Goal: Information Seeking & Learning: Learn about a topic

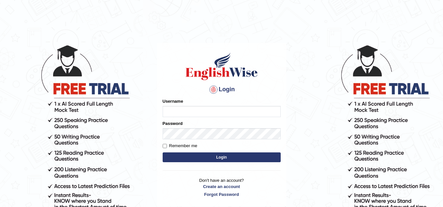
click at [216, 111] on input "Username" at bounding box center [222, 111] width 118 height 11
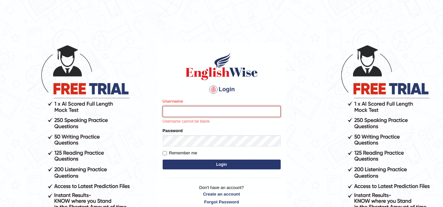
type input "sk247289"
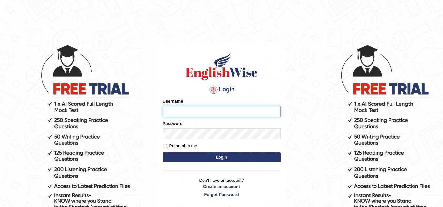
click at [222, 115] on input "Username" at bounding box center [222, 111] width 118 height 11
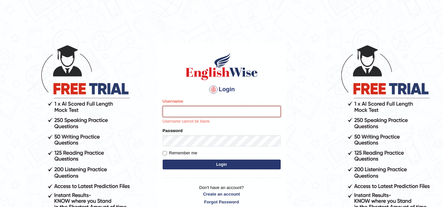
type input "sk247289"
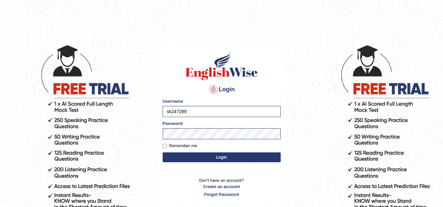
click at [219, 154] on button "Login" at bounding box center [222, 158] width 118 height 10
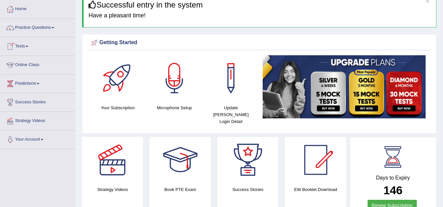
scroll to position [33, 0]
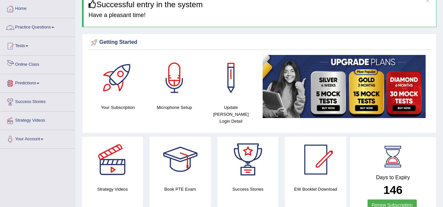
click at [46, 26] on link "Practice Questions" at bounding box center [37, 26] width 75 height 16
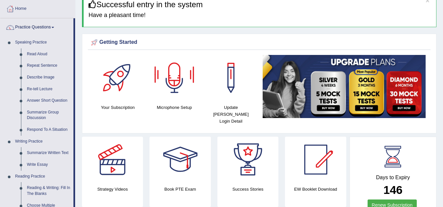
scroll to position [0, 0]
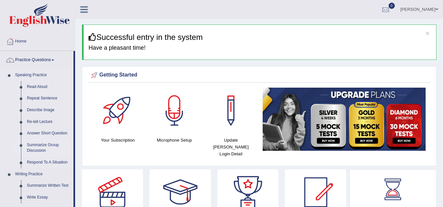
click at [39, 149] on link "Summarize Group Discussion" at bounding box center [48, 148] width 49 height 17
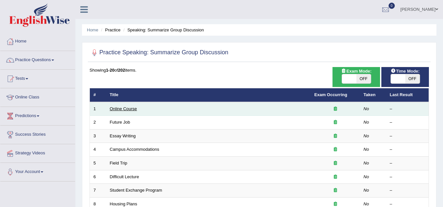
click at [124, 110] on link "Online Course" at bounding box center [123, 109] width 27 height 5
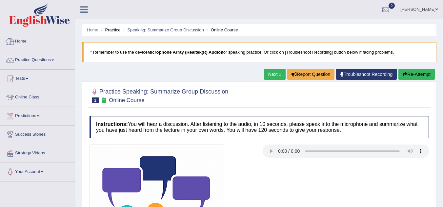
click at [40, 58] on link "Practice Questions" at bounding box center [37, 59] width 75 height 16
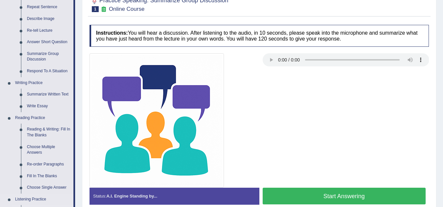
scroll to position [90, 0]
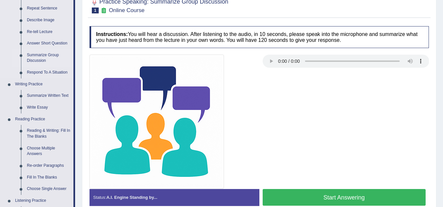
click at [37, 57] on link "Summarize Group Discussion" at bounding box center [48, 57] width 49 height 17
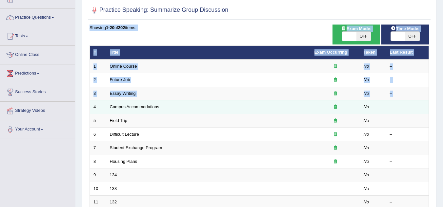
drag, startPoint x: 86, startPoint y: 55, endPoint x: 90, endPoint y: 105, distance: 49.7
click at [90, 105] on div "Practice Speaking: Summarize Group Discussion Time Mode: ON OFF Exam Mode: ON O…" at bounding box center [259, 185] width 354 height 370
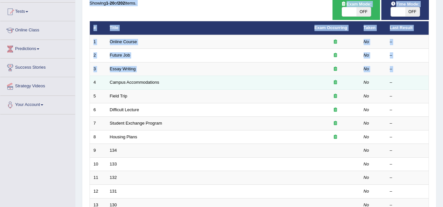
scroll to position [69, 0]
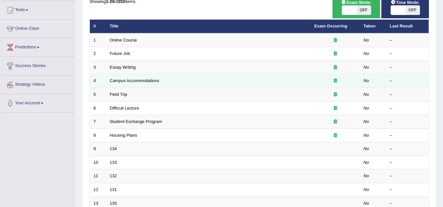
click at [90, 105] on td "6" at bounding box center [98, 109] width 16 height 14
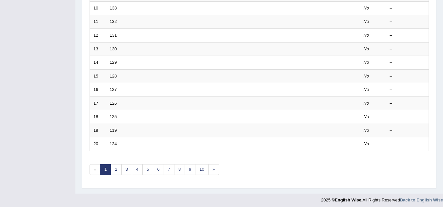
scroll to position [226, 0]
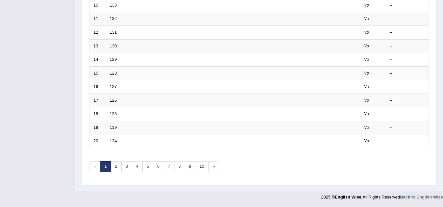
click at [83, 112] on div "Practice Speaking: Summarize Group Discussion Time Mode: ON OFF Exam Mode: ON O…" at bounding box center [259, 1] width 354 height 370
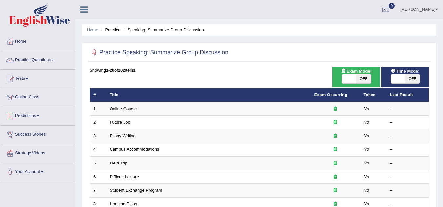
scroll to position [0, 0]
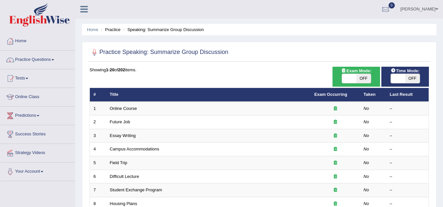
drag, startPoint x: 86, startPoint y: 91, endPoint x: 84, endPoint y: 120, distance: 28.9
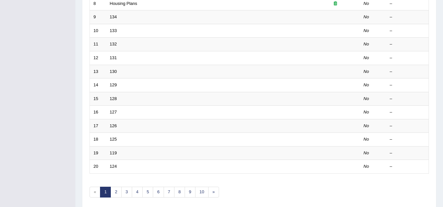
scroll to position [226, 0]
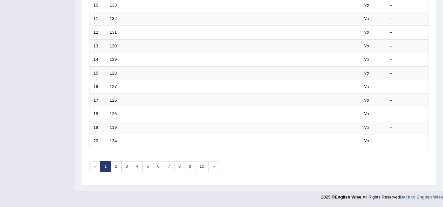
click at [85, 186] on div "Practice Speaking: Summarize Group Discussion Time Mode: ON OFF Exam Mode: ON O…" at bounding box center [259, 1] width 354 height 370
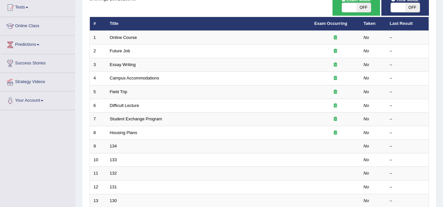
scroll to position [0, 0]
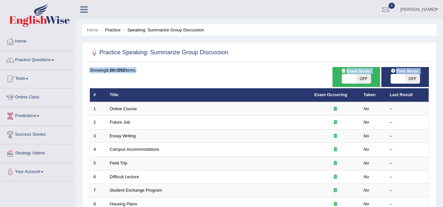
drag, startPoint x: 88, startPoint y: 88, endPoint x: 87, endPoint y: 170, distance: 82.6
click at [44, 60] on link "Practice Questions" at bounding box center [37, 59] width 75 height 16
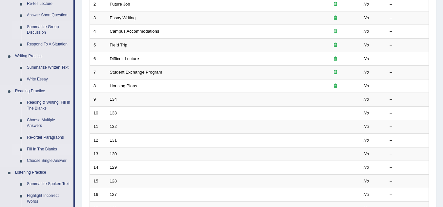
scroll to position [113, 0]
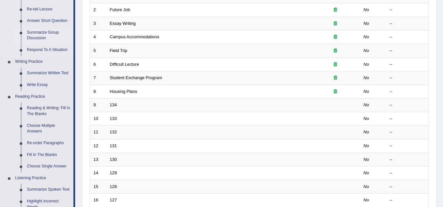
click at [32, 36] on link "Summarize Group Discussion" at bounding box center [48, 35] width 49 height 17
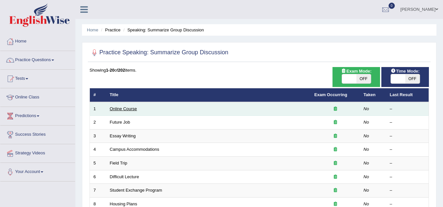
click at [120, 109] on link "Online Course" at bounding box center [123, 109] width 27 height 5
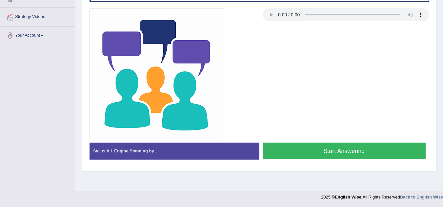
scroll to position [105, 0]
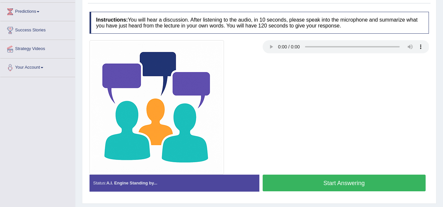
click at [299, 178] on button "Start Answering" at bounding box center [343, 183] width 163 height 17
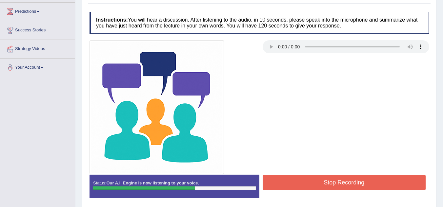
click at [319, 184] on button "Stop Recording" at bounding box center [343, 182] width 163 height 15
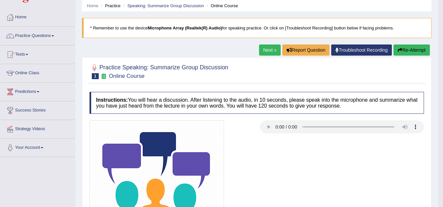
scroll to position [20, 0]
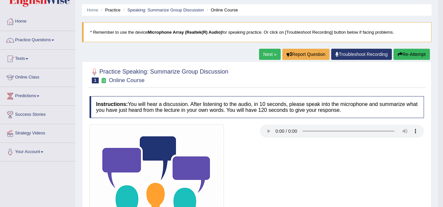
click at [269, 50] on link "Next »" at bounding box center [270, 54] width 22 height 11
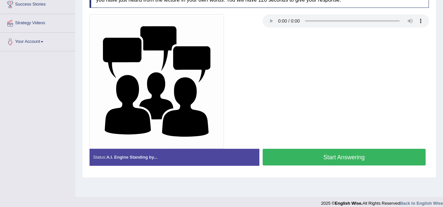
scroll to position [115, 0]
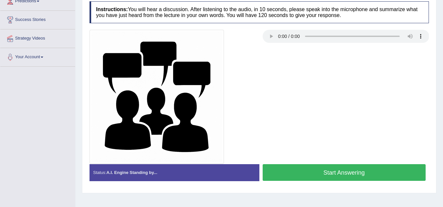
click at [285, 168] on button "Start Answering" at bounding box center [343, 173] width 163 height 17
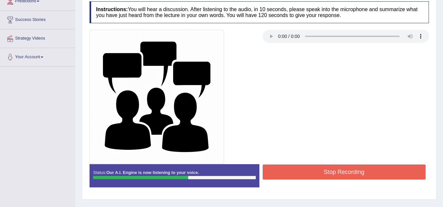
click at [321, 175] on button "Stop Recording" at bounding box center [343, 172] width 163 height 15
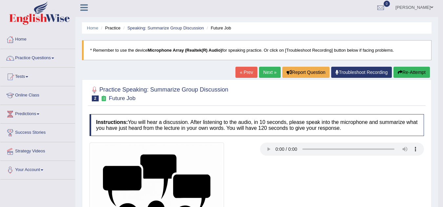
scroll to position [0, 0]
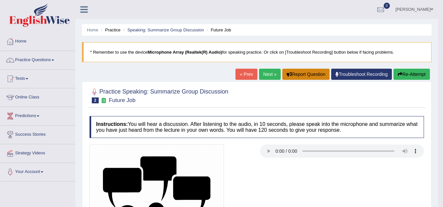
drag, startPoint x: 280, startPoint y: 73, endPoint x: 269, endPoint y: 74, distance: 10.9
click at [269, 74] on div "« Prev Next » Report Question Troubleshoot Recording Re-Attempt" at bounding box center [333, 75] width 196 height 13
click at [269, 74] on link "Next »" at bounding box center [270, 74] width 22 height 11
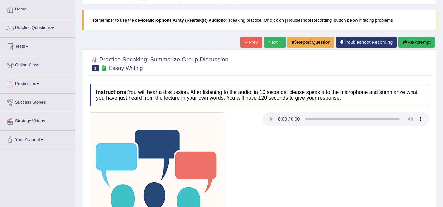
scroll to position [32, 0]
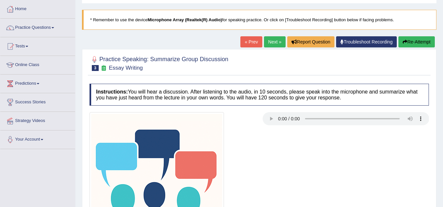
click at [272, 133] on div at bounding box center [259, 179] width 346 height 134
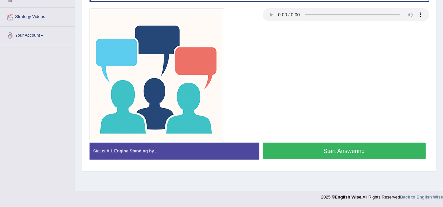
click at [274, 143] on button "Start Answering" at bounding box center [343, 151] width 163 height 17
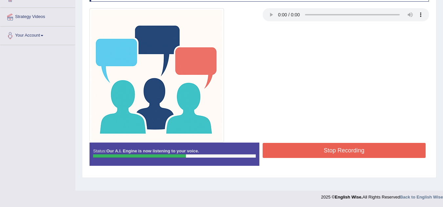
click at [291, 157] on button "Stop Recording" at bounding box center [343, 150] width 163 height 15
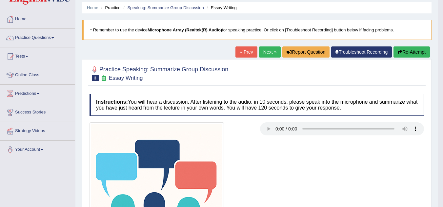
scroll to position [22, 0]
click at [266, 54] on link "Next »" at bounding box center [270, 52] width 22 height 11
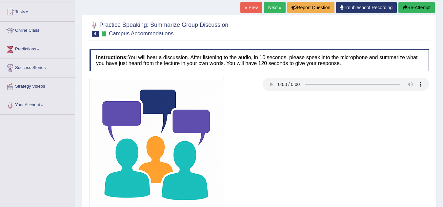
scroll to position [67, 0]
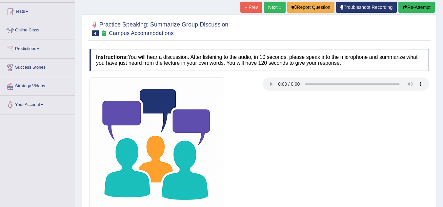
click at [248, 7] on link "« Prev" at bounding box center [251, 7] width 22 height 11
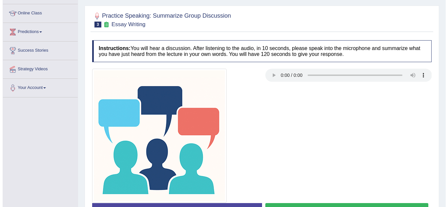
scroll to position [137, 0]
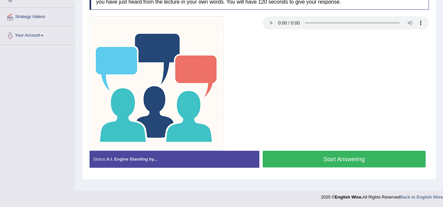
click at [274, 170] on div "Status: A.I. Engine Standing by... Start Answering Stop Recording" at bounding box center [258, 162] width 339 height 23
click at [277, 160] on button "Start Answering" at bounding box center [343, 159] width 163 height 17
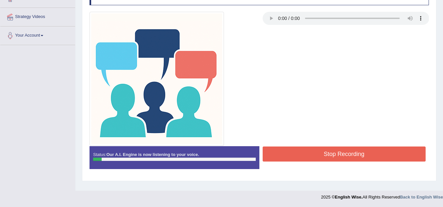
click at [277, 160] on button "Stop Recording" at bounding box center [343, 154] width 163 height 15
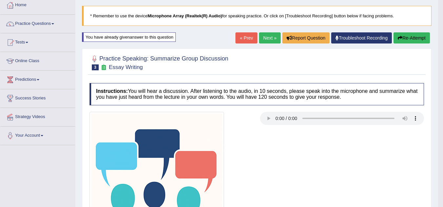
scroll to position [36, 0]
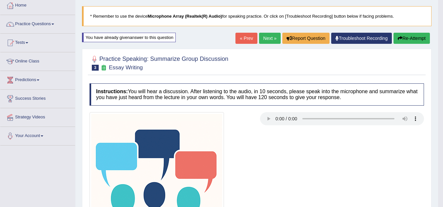
click at [398, 41] on button "Re-Attempt" at bounding box center [411, 38] width 36 height 11
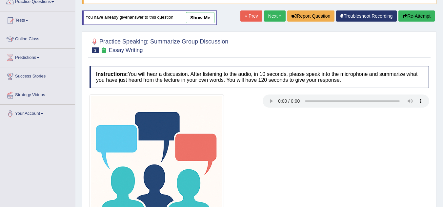
scroll to position [137, 0]
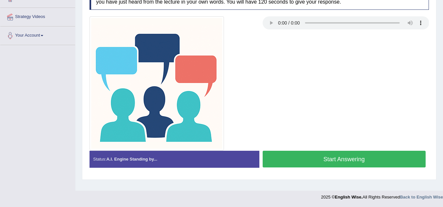
click at [356, 152] on button "Start Answering" at bounding box center [343, 159] width 163 height 17
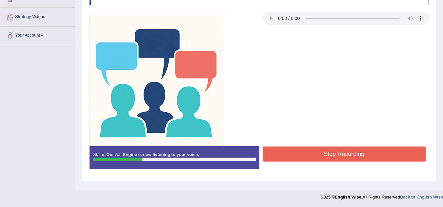
click at [344, 152] on button "Stop Recording" at bounding box center [343, 154] width 163 height 15
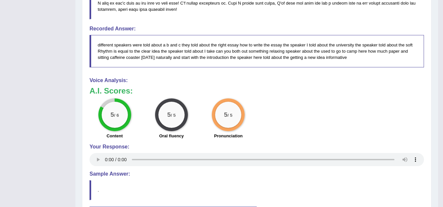
scroll to position [402, 0]
drag, startPoint x: 232, startPoint y: 53, endPoint x: 202, endPoint y: 23, distance: 42.2
click at [202, 26] on div "Recorded Answer: different speakers were told about a b and c they told about t…" at bounding box center [256, 47] width 334 height 42
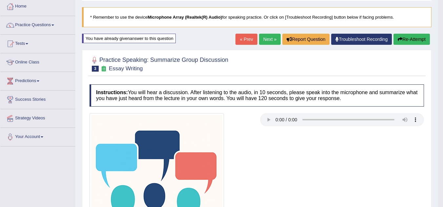
scroll to position [0, 0]
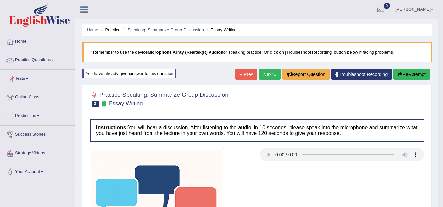
click at [265, 72] on link "Next »" at bounding box center [270, 74] width 22 height 11
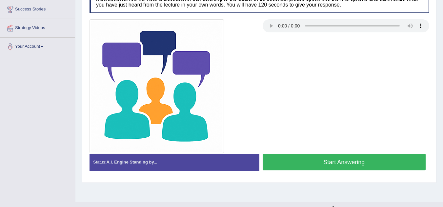
scroll to position [126, 0]
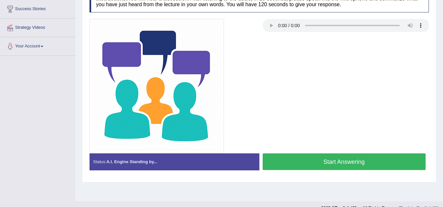
click at [300, 162] on button "Start Answering" at bounding box center [343, 162] width 163 height 17
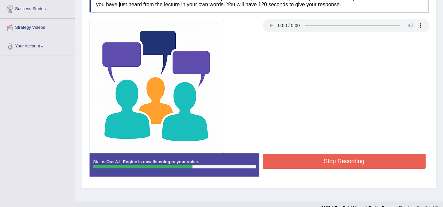
click at [300, 162] on button "Stop Recording" at bounding box center [343, 161] width 163 height 15
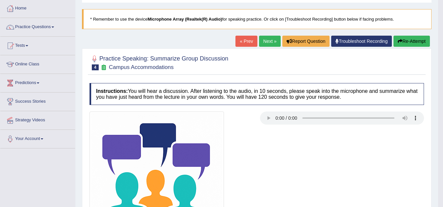
scroll to position [4, 0]
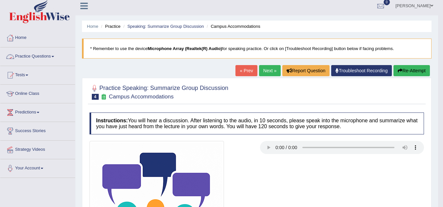
click at [44, 52] on link "Practice Questions" at bounding box center [37, 56] width 75 height 16
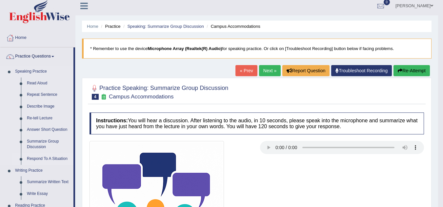
click at [28, 159] on link "Respond To A Situation" at bounding box center [48, 159] width 49 height 12
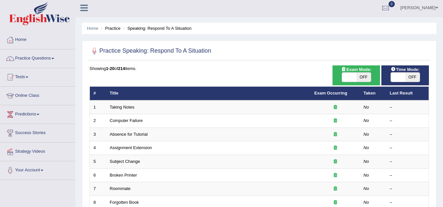
scroll to position [1, 0]
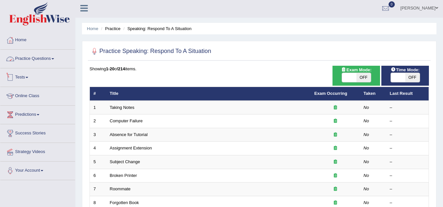
click at [46, 63] on link "Practice Questions" at bounding box center [37, 58] width 75 height 16
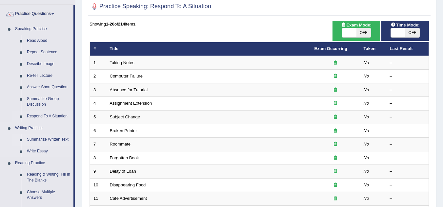
scroll to position [47, 0]
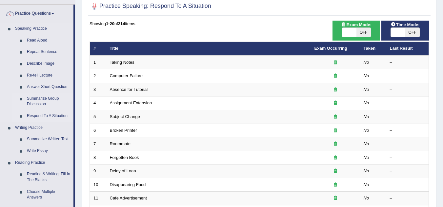
click at [43, 93] on link "Summarize Group Discussion" at bounding box center [48, 101] width 49 height 17
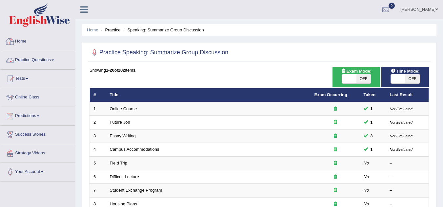
click at [48, 57] on link "Practice Questions" at bounding box center [37, 59] width 75 height 16
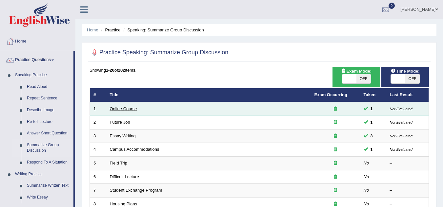
click at [129, 111] on link "Online Course" at bounding box center [123, 109] width 27 height 5
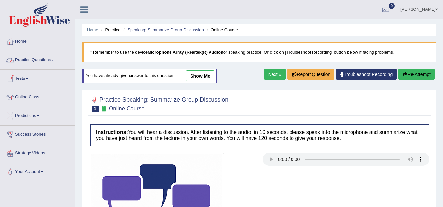
click at [35, 61] on link "Practice Questions" at bounding box center [37, 59] width 75 height 16
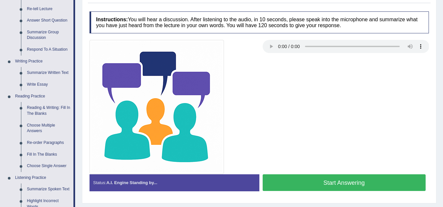
scroll to position [113, 0]
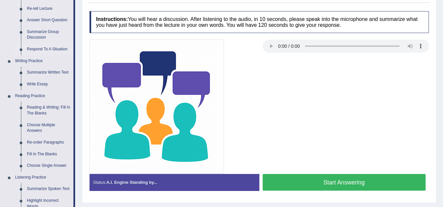
click at [45, 46] on link "Respond To A Situation" at bounding box center [48, 50] width 49 height 12
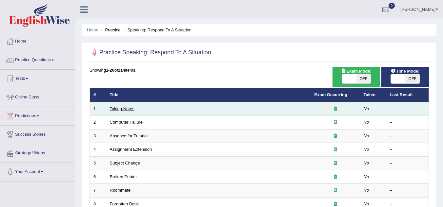
click at [124, 108] on link "Taking Notes" at bounding box center [122, 109] width 25 height 5
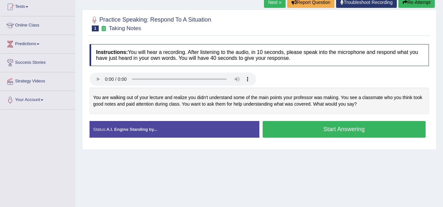
scroll to position [73, 0]
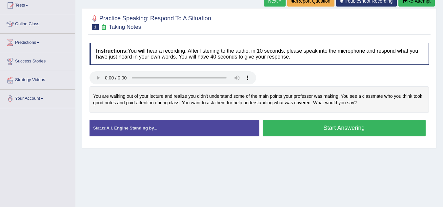
click at [281, 130] on button "Start Answering" at bounding box center [343, 128] width 163 height 17
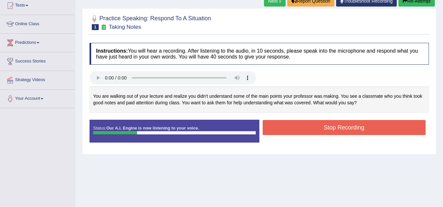
click at [310, 123] on button "Stop Recording" at bounding box center [343, 127] width 163 height 15
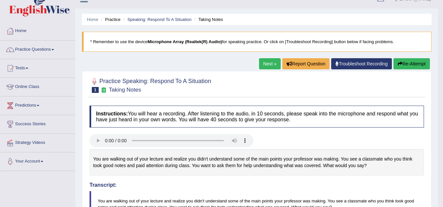
scroll to position [13, 0]
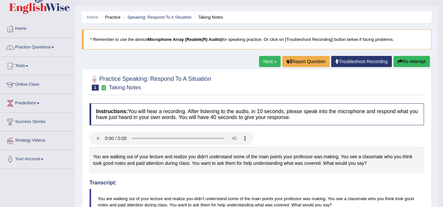
click at [402, 60] on button "Re-Attempt" at bounding box center [411, 61] width 36 height 11
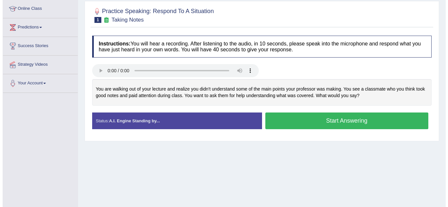
scroll to position [87, 0]
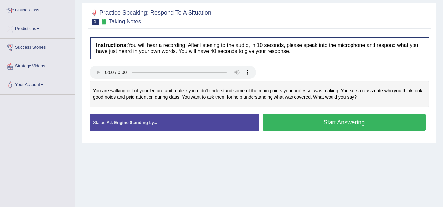
click at [319, 127] on button "Start Answering" at bounding box center [343, 122] width 163 height 17
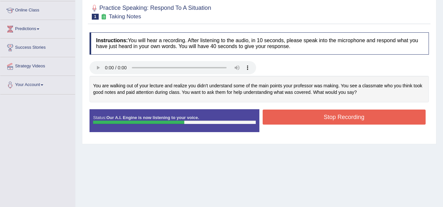
click at [293, 115] on button "Stop Recording" at bounding box center [343, 117] width 163 height 15
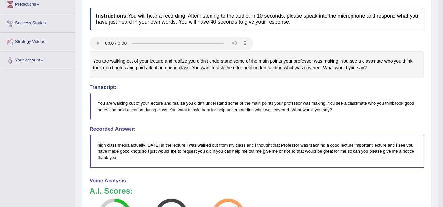
scroll to position [0, 0]
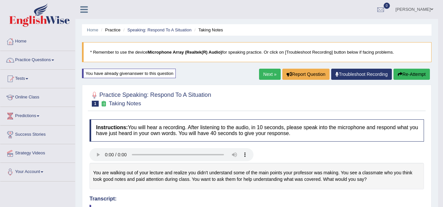
click at [267, 77] on link "Next »" at bounding box center [270, 74] width 22 height 11
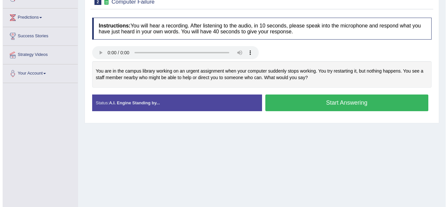
scroll to position [99, 0]
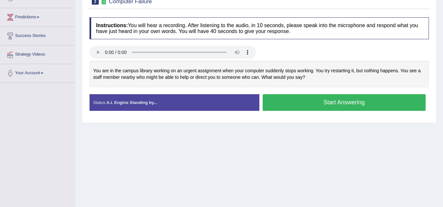
click at [294, 105] on button "Start Answering" at bounding box center [343, 102] width 163 height 17
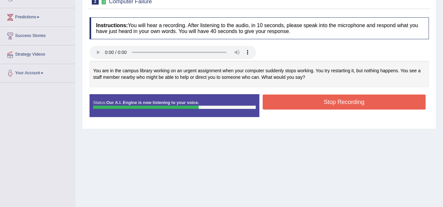
click at [294, 105] on button "Stop Recording" at bounding box center [343, 102] width 163 height 15
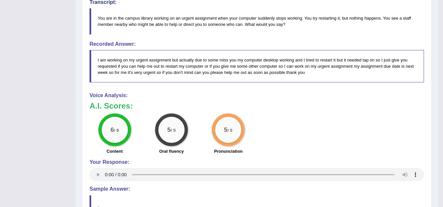
scroll to position [193, 0]
click at [95, 182] on audio at bounding box center [256, 175] width 334 height 13
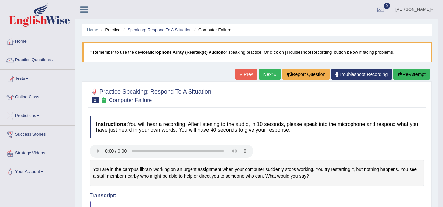
click at [272, 74] on link "Next »" at bounding box center [270, 74] width 22 height 11
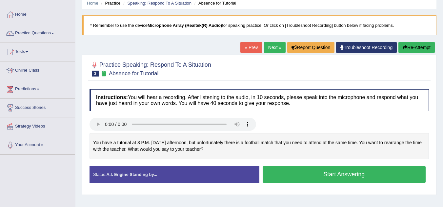
scroll to position [27, 0]
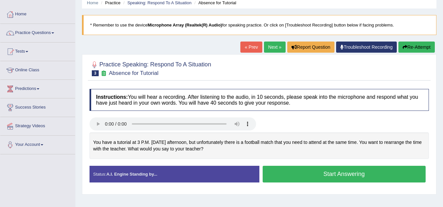
click at [288, 176] on button "Start Answering" at bounding box center [343, 174] width 163 height 17
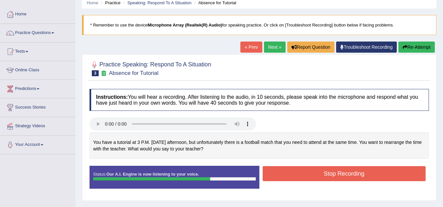
click at [331, 173] on button "Stop Recording" at bounding box center [343, 173] width 163 height 15
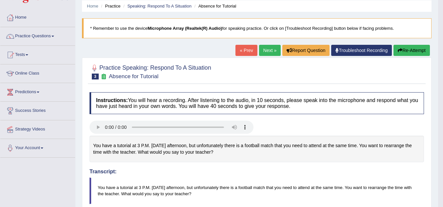
scroll to position [22, 0]
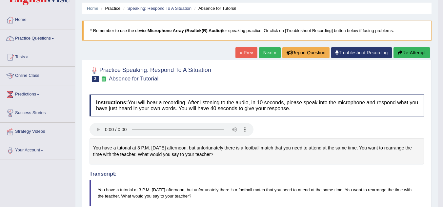
click at [271, 52] on link "Next »" at bounding box center [270, 52] width 22 height 11
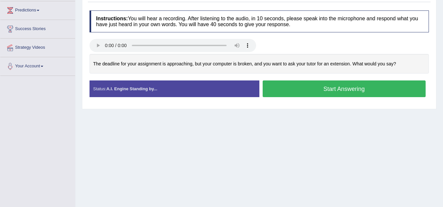
click at [301, 85] on button "Start Answering" at bounding box center [343, 89] width 163 height 17
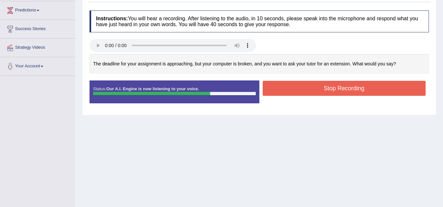
click at [293, 92] on button "Stop Recording" at bounding box center [343, 88] width 163 height 15
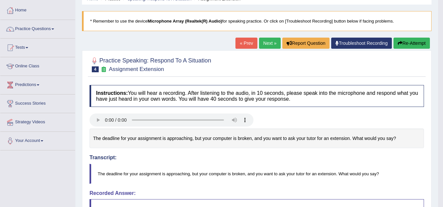
scroll to position [30, 0]
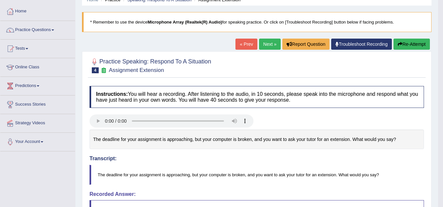
click at [403, 41] on button "Re-Attempt" at bounding box center [411, 44] width 36 height 11
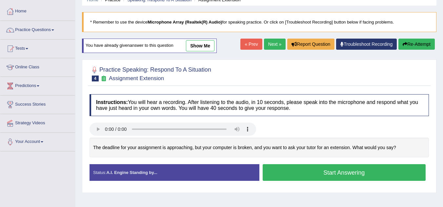
click at [312, 176] on button "Start Answering" at bounding box center [343, 173] width 163 height 17
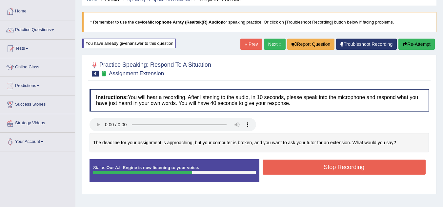
click at [312, 164] on button "Stop Recording" at bounding box center [343, 167] width 163 height 15
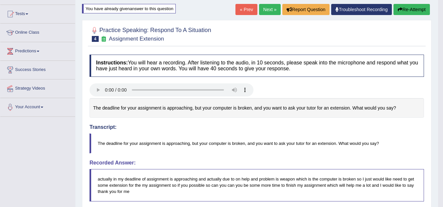
scroll to position [67, 0]
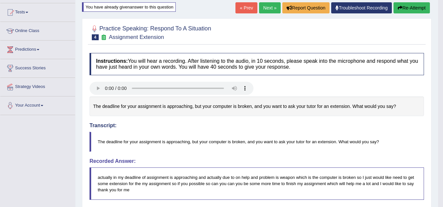
click at [419, 8] on button "Re-Attempt" at bounding box center [411, 7] width 36 height 11
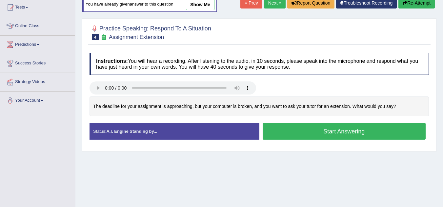
click at [337, 135] on button "Start Answering" at bounding box center [343, 131] width 163 height 17
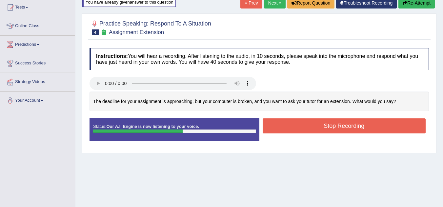
click at [311, 126] on button "Stop Recording" at bounding box center [343, 126] width 163 height 15
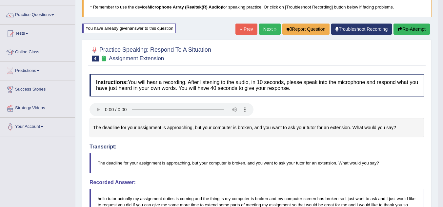
scroll to position [32, 0]
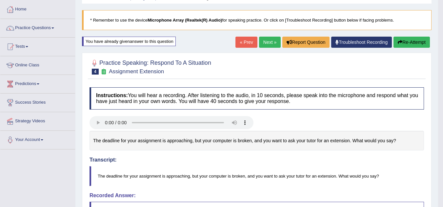
click at [265, 43] on link "Next »" at bounding box center [270, 42] width 22 height 11
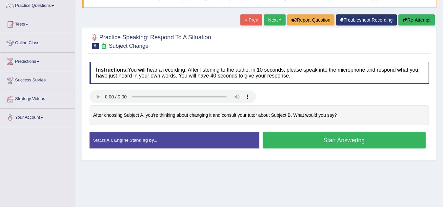
scroll to position [57, 0]
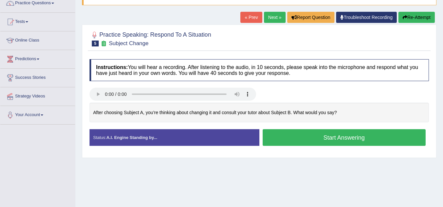
click at [286, 136] on button "Start Answering" at bounding box center [343, 137] width 163 height 17
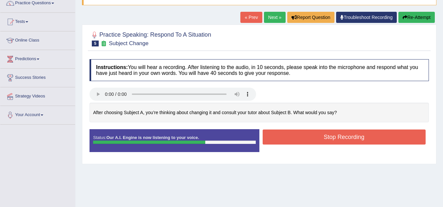
click at [286, 136] on button "Stop Recording" at bounding box center [343, 137] width 163 height 15
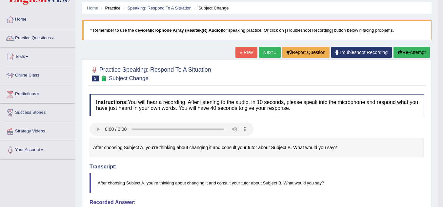
scroll to position [22, 0]
click at [412, 51] on button "Re-Attempt" at bounding box center [411, 52] width 36 height 11
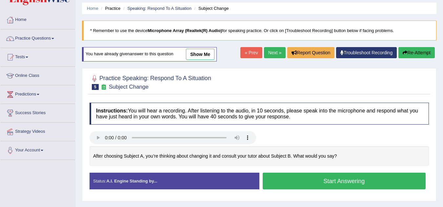
click at [291, 181] on button "Start Answering" at bounding box center [343, 181] width 163 height 17
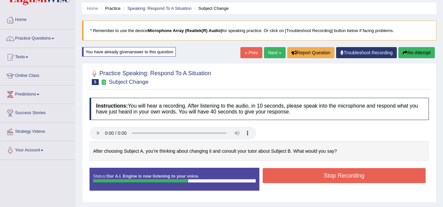
click at [289, 177] on button "Stop Recording" at bounding box center [343, 175] width 163 height 15
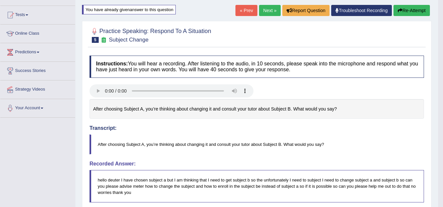
scroll to position [61, 0]
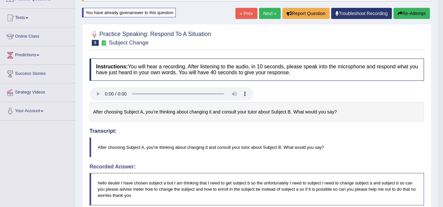
click at [262, 18] on link "Next »" at bounding box center [270, 13] width 22 height 11
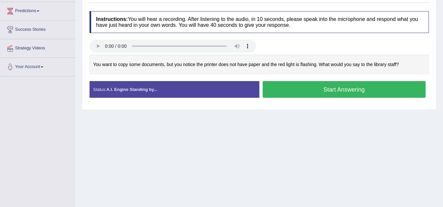
scroll to position [108, 0]
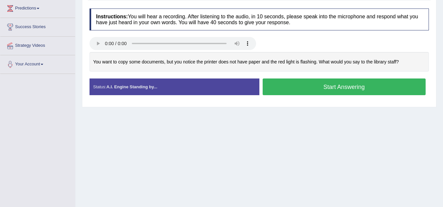
click at [322, 89] on button "Start Answering" at bounding box center [343, 87] width 163 height 17
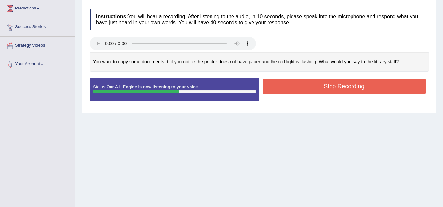
click at [307, 85] on button "Stop Recording" at bounding box center [343, 86] width 163 height 15
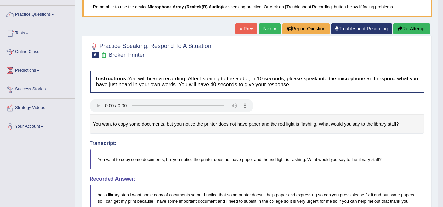
scroll to position [44, 0]
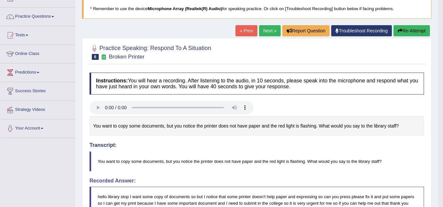
click at [265, 27] on link "Next »" at bounding box center [270, 30] width 22 height 11
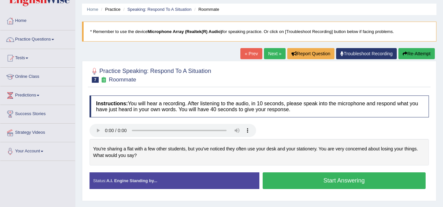
scroll to position [21, 0]
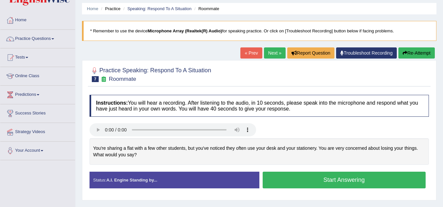
click at [275, 179] on button "Start Answering" at bounding box center [343, 180] width 163 height 17
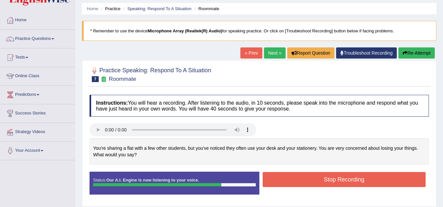
click at [272, 175] on button "Stop Recording" at bounding box center [343, 179] width 163 height 15
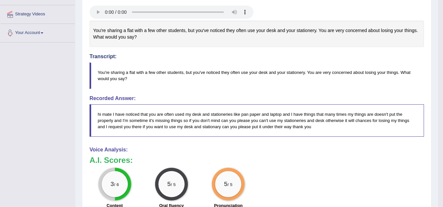
scroll to position [0, 0]
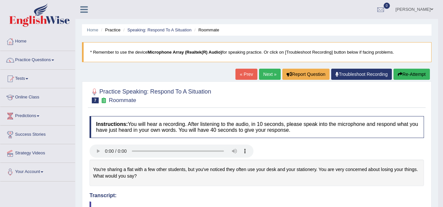
click at [263, 74] on link "Next »" at bounding box center [270, 74] width 22 height 11
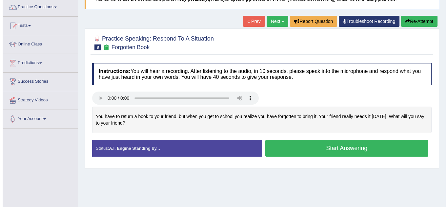
scroll to position [54, 0]
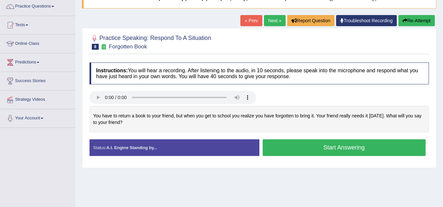
drag, startPoint x: 289, startPoint y: 133, endPoint x: 236, endPoint y: 200, distance: 85.1
click at [236, 200] on div "Home Practice Speaking: Respond To A Situation Forgotten Book * Remember to use…" at bounding box center [258, 110] width 367 height 328
drag, startPoint x: 261, startPoint y: 134, endPoint x: 266, endPoint y: 175, distance: 41.6
click at [266, 175] on div "Home Practice Speaking: Respond To A Situation Forgotten Book * Remember to use…" at bounding box center [258, 110] width 367 height 328
click at [287, 150] on button "Start Answering" at bounding box center [343, 148] width 163 height 17
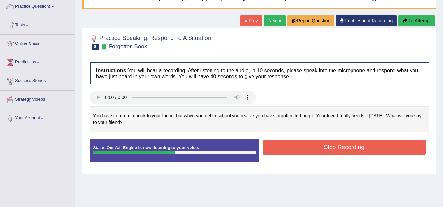
click at [297, 150] on button "Stop Recording" at bounding box center [343, 147] width 163 height 15
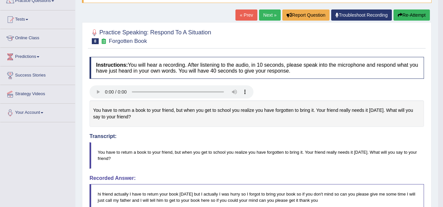
scroll to position [59, 0]
click at [263, 19] on link "Next »" at bounding box center [270, 15] width 22 height 11
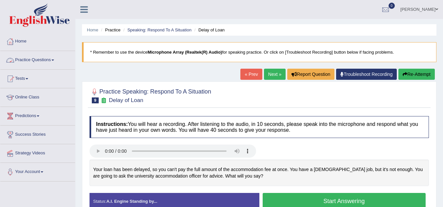
click at [54, 60] on span at bounding box center [52, 60] width 3 height 1
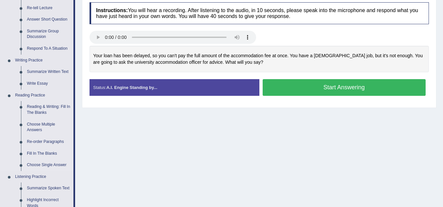
scroll to position [114, 0]
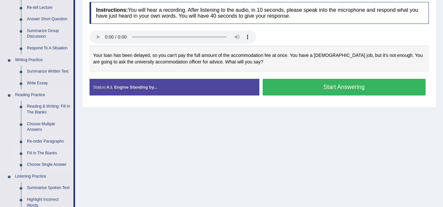
click at [47, 155] on link "Fill In The Blanks" at bounding box center [48, 154] width 49 height 12
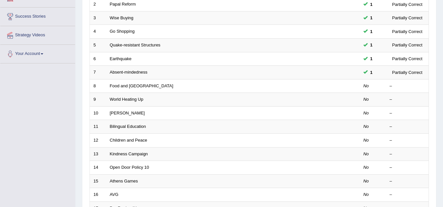
scroll to position [119, 0]
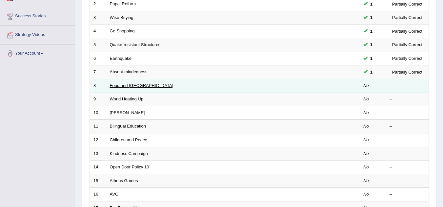
click at [119, 84] on link "Food and US" at bounding box center [142, 85] width 64 height 5
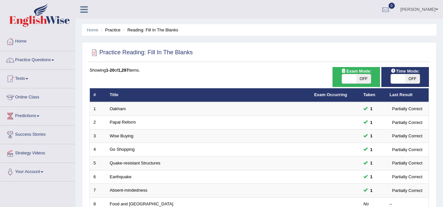
click at [412, 77] on span "OFF" at bounding box center [412, 78] width 14 height 9
checkbox input "true"
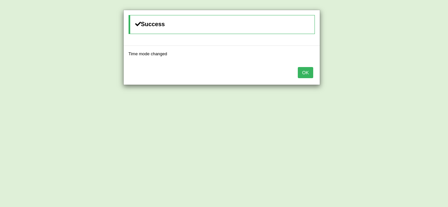
click at [307, 77] on button "OK" at bounding box center [305, 72] width 15 height 11
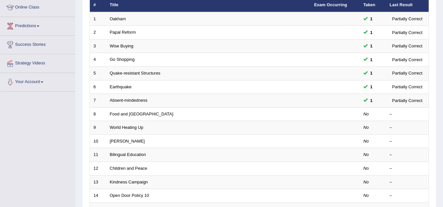
scroll to position [90, 0]
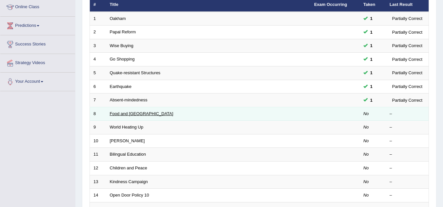
click at [116, 116] on link "Food and [GEOGRAPHIC_DATA]" at bounding box center [142, 113] width 64 height 5
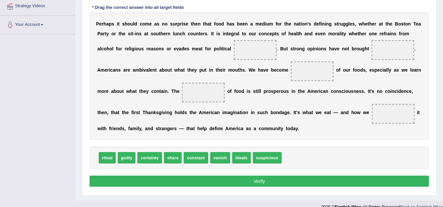
scroll to position [157, 0]
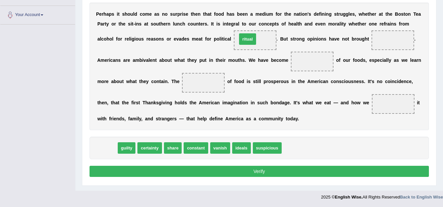
drag, startPoint x: 109, startPoint y: 149, endPoint x: 250, endPoint y: 40, distance: 177.7
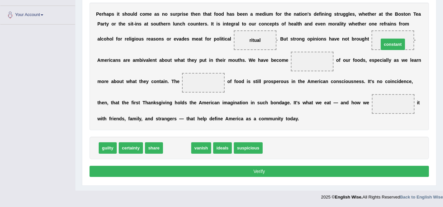
drag, startPoint x: 174, startPoint y: 148, endPoint x: 393, endPoint y: 42, distance: 243.1
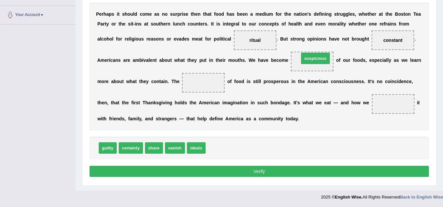
drag, startPoint x: 226, startPoint y: 147, endPoint x: 319, endPoint y: 57, distance: 129.6
drag, startPoint x: 258, startPoint y: 38, endPoint x: 209, endPoint y: 80, distance: 64.8
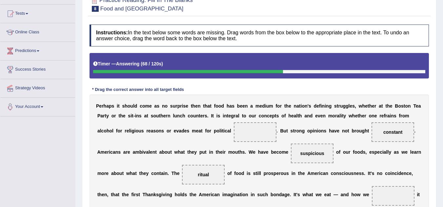
scroll to position [126, 0]
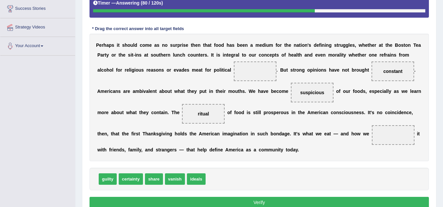
click at [153, 180] on span "share" at bounding box center [154, 179] width 18 height 11
drag, startPoint x: 148, startPoint y: 177, endPoint x: 369, endPoint y: 128, distance: 226.3
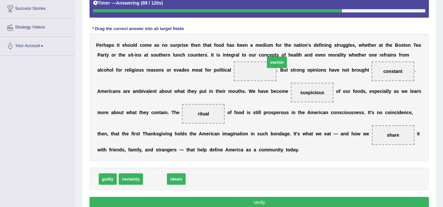
drag, startPoint x: 154, startPoint y: 182, endPoint x: 263, endPoint y: 75, distance: 152.9
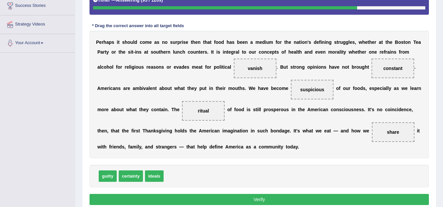
scroll to position [129, 0]
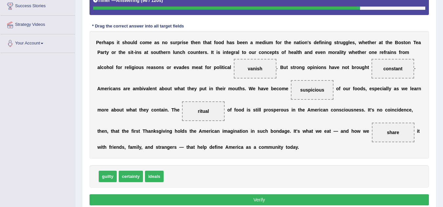
click at [238, 198] on button "Verify" at bounding box center [258, 200] width 339 height 11
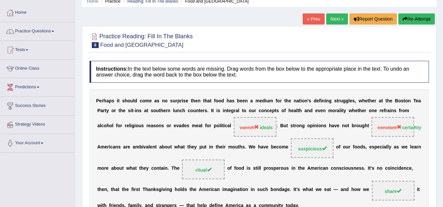
scroll to position [29, 0]
click at [337, 20] on link "Next »" at bounding box center [337, 19] width 22 height 11
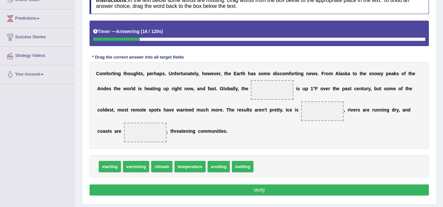
scroll to position [98, 0]
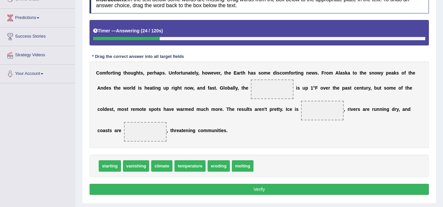
click at [164, 168] on span "climate" at bounding box center [161, 166] width 21 height 11
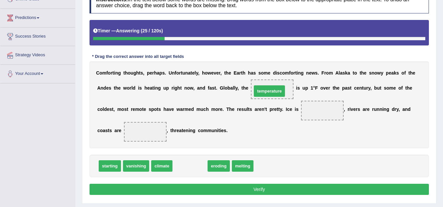
drag, startPoint x: 188, startPoint y: 168, endPoint x: 268, endPoint y: 92, distance: 109.4
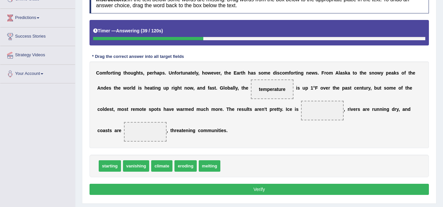
click at [210, 167] on span "melting" at bounding box center [210, 166] width 22 height 11
drag, startPoint x: 210, startPoint y: 167, endPoint x: 325, endPoint y: 110, distance: 128.2
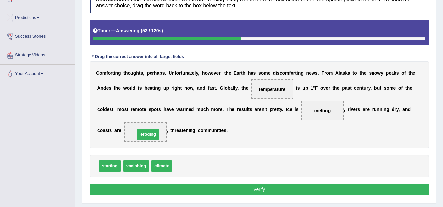
drag, startPoint x: 184, startPoint y: 167, endPoint x: 147, endPoint y: 135, distance: 49.1
drag, startPoint x: 101, startPoint y: 165, endPoint x: 113, endPoint y: 168, distance: 12.1
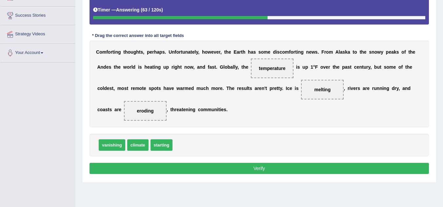
scroll to position [120, 0]
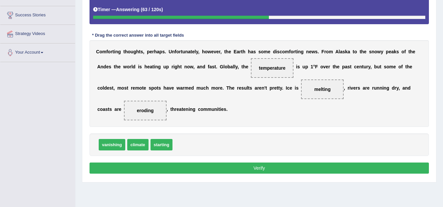
click at [227, 169] on button "Verify" at bounding box center [258, 168] width 339 height 11
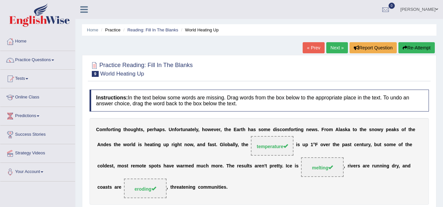
scroll to position [0, 0]
click at [332, 51] on link "Next »" at bounding box center [337, 47] width 22 height 11
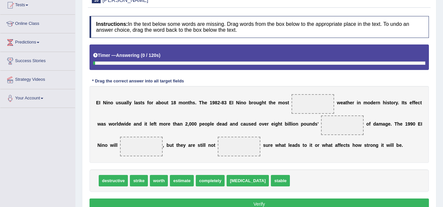
scroll to position [74, 0]
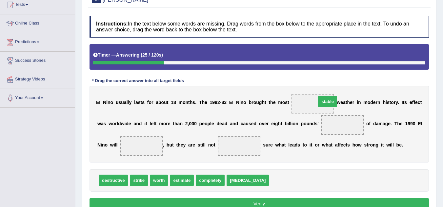
drag, startPoint x: 263, startPoint y: 183, endPoint x: 311, endPoint y: 104, distance: 92.0
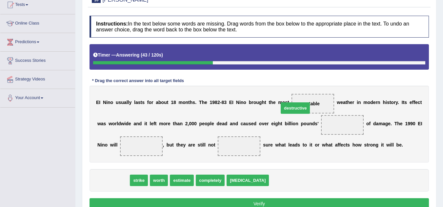
drag, startPoint x: 122, startPoint y: 177, endPoint x: 317, endPoint y: 103, distance: 208.0
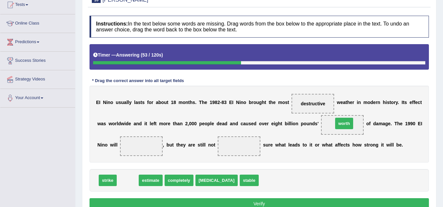
drag, startPoint x: 124, startPoint y: 183, endPoint x: 343, endPoint y: 126, distance: 226.5
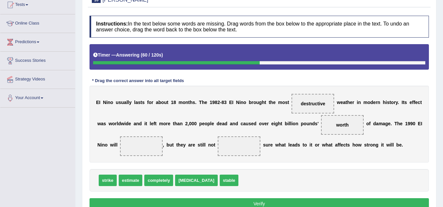
click at [158, 180] on span "completely" at bounding box center [158, 180] width 29 height 11
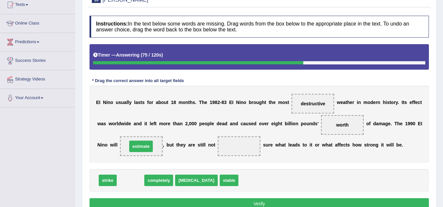
drag, startPoint x: 124, startPoint y: 184, endPoint x: 134, endPoint y: 150, distance: 35.7
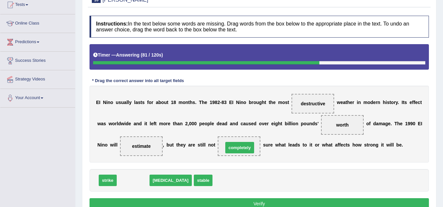
drag, startPoint x: 139, startPoint y: 178, endPoint x: 244, endPoint y: 145, distance: 109.9
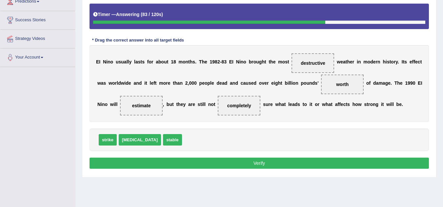
scroll to position [115, 0]
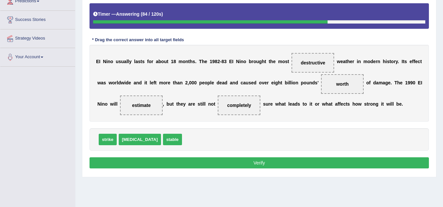
click at [256, 168] on button "Verify" at bounding box center [258, 163] width 339 height 11
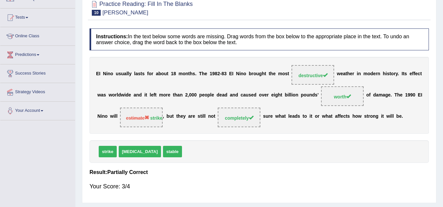
scroll to position [0, 0]
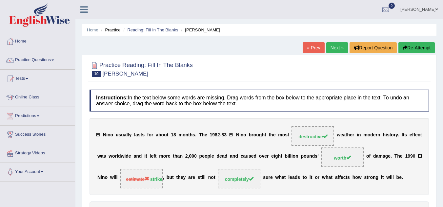
click at [334, 48] on link "Next »" at bounding box center [337, 47] width 22 height 11
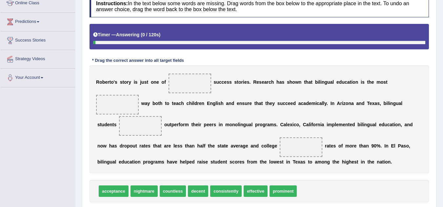
scroll to position [95, 0]
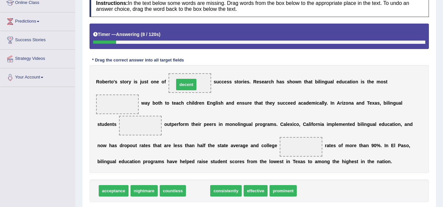
drag, startPoint x: 195, startPoint y: 194, endPoint x: 183, endPoint y: 82, distance: 112.4
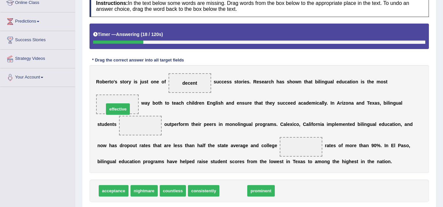
drag, startPoint x: 238, startPoint y: 191, endPoint x: 124, endPoint y: 110, distance: 140.0
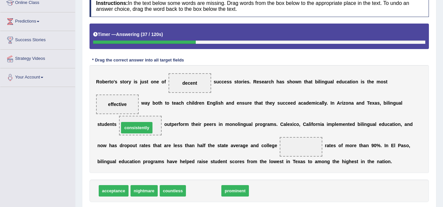
drag, startPoint x: 210, startPoint y: 191, endPoint x: 143, endPoint y: 128, distance: 91.8
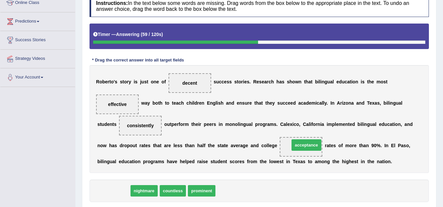
drag, startPoint x: 118, startPoint y: 194, endPoint x: 324, endPoint y: 148, distance: 210.6
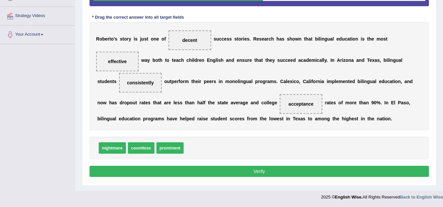
click at [256, 168] on button "Verify" at bounding box center [258, 171] width 339 height 11
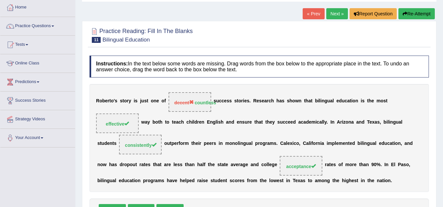
scroll to position [33, 0]
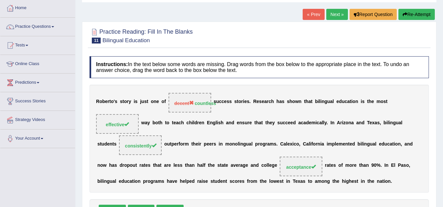
click at [333, 18] on link "Next »" at bounding box center [337, 14] width 22 height 11
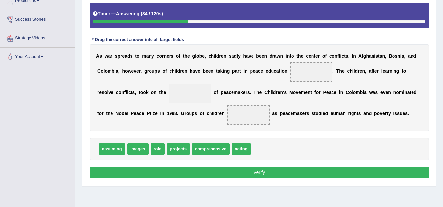
click at [185, 152] on span "projects" at bounding box center [177, 149] width 23 height 11
drag, startPoint x: 215, startPoint y: 152, endPoint x: 212, endPoint y: 150, distance: 4.3
click at [193, 150] on span "acting" at bounding box center [201, 149] width 19 height 11
drag, startPoint x: 202, startPoint y: 150, endPoint x: 186, endPoint y: 94, distance: 58.2
click at [178, 150] on span "projects" at bounding box center [177, 149] width 23 height 11
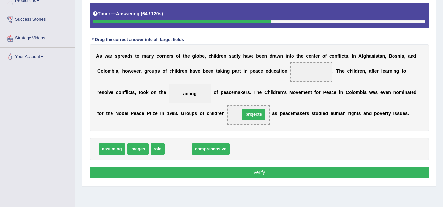
drag, startPoint x: 178, startPoint y: 150, endPoint x: 254, endPoint y: 115, distance: 83.0
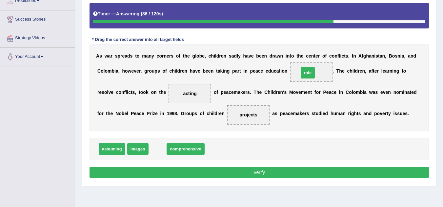
drag, startPoint x: 160, startPoint y: 149, endPoint x: 310, endPoint y: 72, distance: 168.4
click at [244, 176] on button "Verify" at bounding box center [258, 172] width 339 height 11
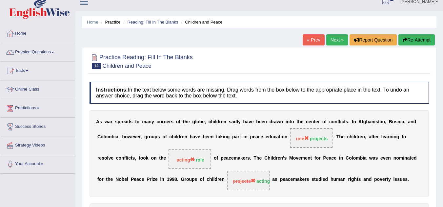
scroll to position [7, 0]
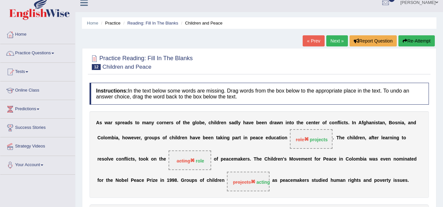
click at [329, 36] on link "Next »" at bounding box center [337, 40] width 22 height 11
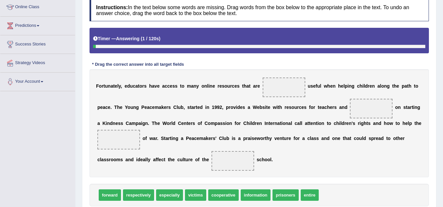
scroll to position [91, 0]
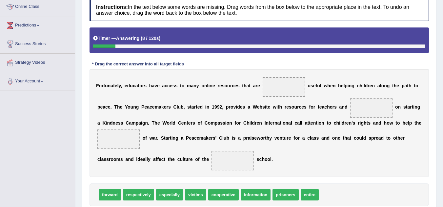
click at [253, 86] on b "a" at bounding box center [254, 85] width 3 height 5
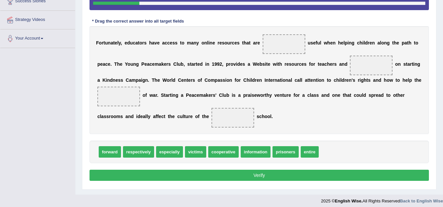
scroll to position [138, 0]
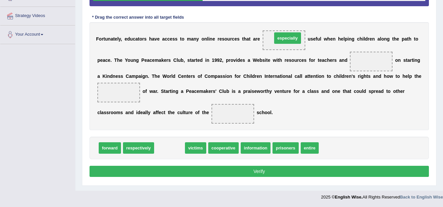
drag, startPoint x: 167, startPoint y: 149, endPoint x: 285, endPoint y: 39, distance: 161.4
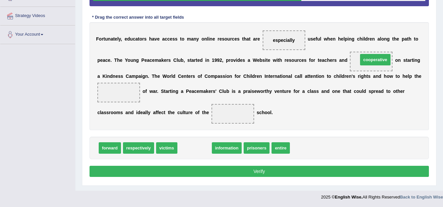
drag, startPoint x: 192, startPoint y: 146, endPoint x: 372, endPoint y: 57, distance: 199.9
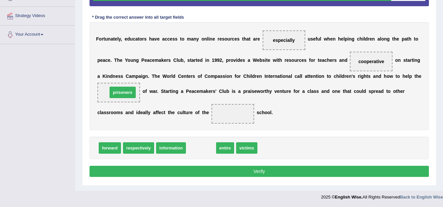
drag, startPoint x: 202, startPoint y: 148, endPoint x: 123, endPoint y: 92, distance: 96.1
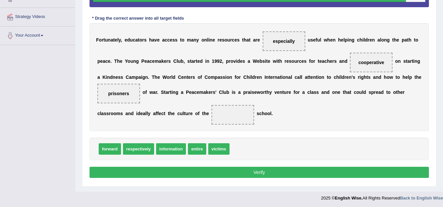
scroll to position [136, 0]
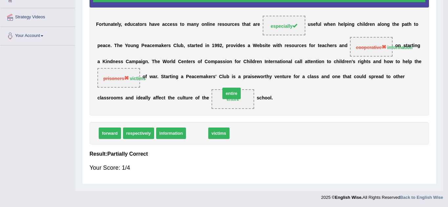
drag, startPoint x: 201, startPoint y: 148, endPoint x: 235, endPoint y: 108, distance: 53.0
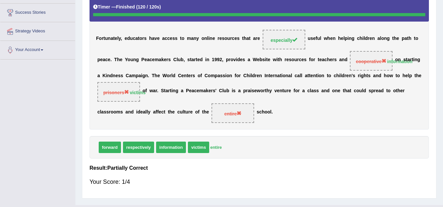
scroll to position [122, 0]
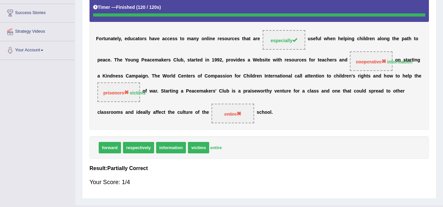
drag, startPoint x: 192, startPoint y: 154, endPoint x: 207, endPoint y: 75, distance: 80.0
click at [207, 75] on div "Instructions: In the text below some words are missing. Drag words from the box…" at bounding box center [259, 80] width 342 height 231
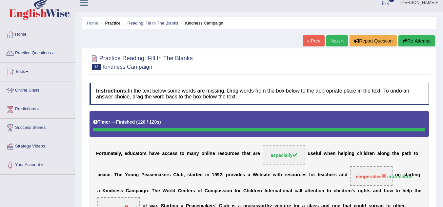
scroll to position [7, 0]
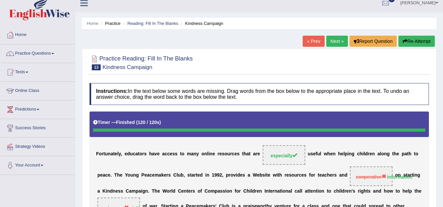
click at [332, 44] on link "Next »" at bounding box center [337, 41] width 22 height 11
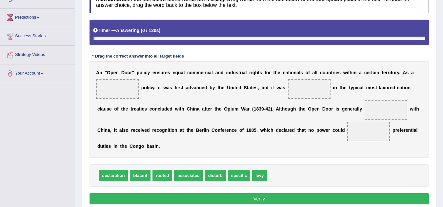
scroll to position [99, 0]
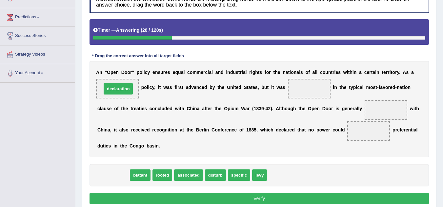
drag, startPoint x: 116, startPoint y: 174, endPoint x: 121, endPoint y: 88, distance: 86.7
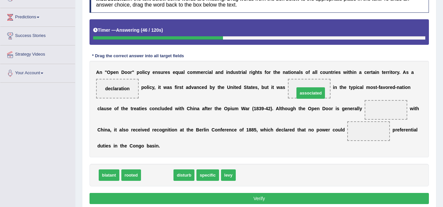
drag, startPoint x: 168, startPoint y: 175, endPoint x: 325, endPoint y: 92, distance: 177.2
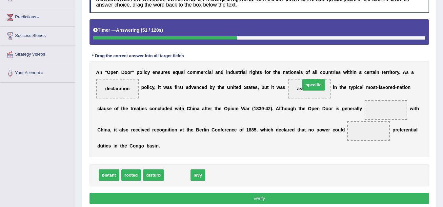
drag, startPoint x: 172, startPoint y: 178, endPoint x: 308, endPoint y: 88, distance: 163.6
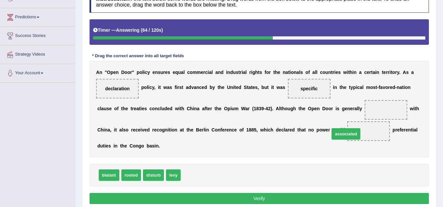
drag, startPoint x: 202, startPoint y: 178, endPoint x: 357, endPoint y: 136, distance: 159.8
drag, startPoint x: 364, startPoint y: 137, endPoint x: 370, endPoint y: 132, distance: 7.0
click at [370, 132] on span "associated" at bounding box center [368, 132] width 43 height 20
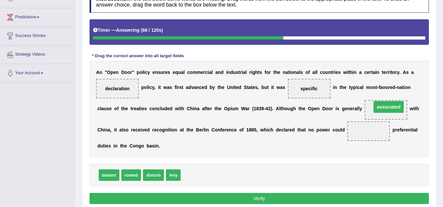
drag, startPoint x: 370, startPoint y: 132, endPoint x: 390, endPoint y: 108, distance: 31.4
drag, startPoint x: 151, startPoint y: 176, endPoint x: 329, endPoint y: 138, distance: 182.0
click at [164, 170] on span "disturb" at bounding box center [153, 175] width 21 height 11
click at [153, 174] on span "disturb" at bounding box center [153, 175] width 21 height 11
click at [153, 176] on span "disturb" at bounding box center [153, 175] width 21 height 11
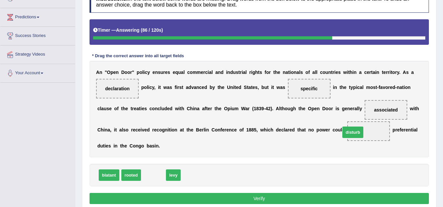
drag, startPoint x: 153, startPoint y: 174, endPoint x: 371, endPoint y: 133, distance: 221.8
click at [244, 203] on button "Verify" at bounding box center [258, 198] width 339 height 11
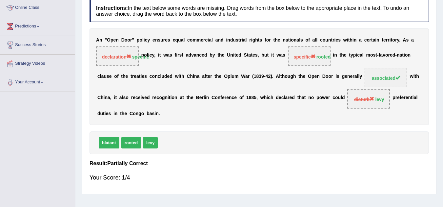
scroll to position [84, 0]
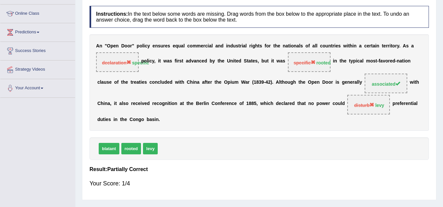
drag, startPoint x: 320, startPoint y: 66, endPoint x: 299, endPoint y: 117, distance: 55.1
click at [299, 117] on div "A n " O p e n D o o r " p o l i c y e n s u r e s e q u a l c o m m e r c i a l…" at bounding box center [258, 82] width 339 height 97
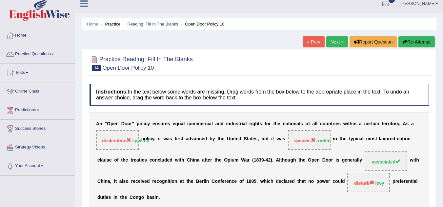
scroll to position [6, 0]
click at [341, 37] on link "Next »" at bounding box center [337, 42] width 22 height 11
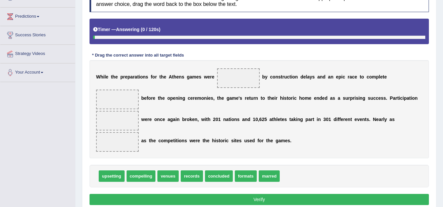
scroll to position [100, 0]
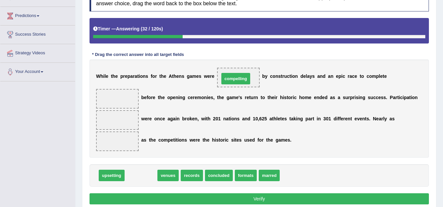
drag, startPoint x: 139, startPoint y: 177, endPoint x: 234, endPoint y: 80, distance: 135.6
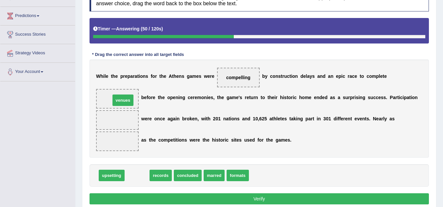
drag, startPoint x: 135, startPoint y: 173, endPoint x: 116, endPoint y: 94, distance: 81.0
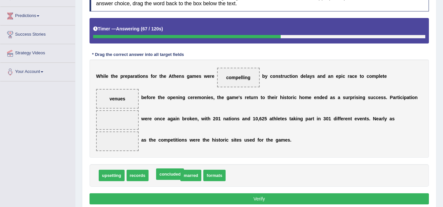
drag, startPoint x: 167, startPoint y: 179, endPoint x: 172, endPoint y: 178, distance: 5.7
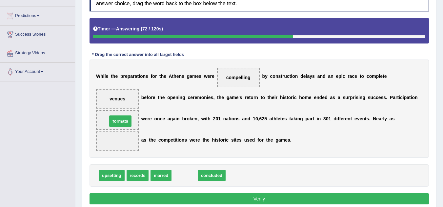
drag, startPoint x: 186, startPoint y: 177, endPoint x: 122, endPoint y: 123, distance: 84.2
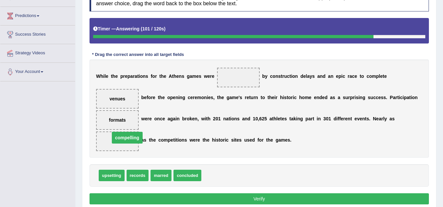
drag, startPoint x: 243, startPoint y: 80, endPoint x: 132, endPoint y: 140, distance: 126.4
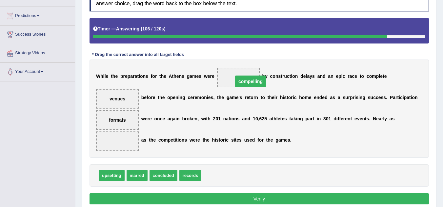
drag, startPoint x: 115, startPoint y: 143, endPoint x: 238, endPoint y: 79, distance: 138.2
drag, startPoint x: 108, startPoint y: 94, endPoint x: 122, endPoint y: 94, distance: 14.1
click at [122, 94] on span "venues" at bounding box center [117, 99] width 43 height 20
drag, startPoint x: 122, startPoint y: 94, endPoint x: 118, endPoint y: 98, distance: 6.0
click at [118, 98] on span "venues" at bounding box center [117, 99] width 43 height 20
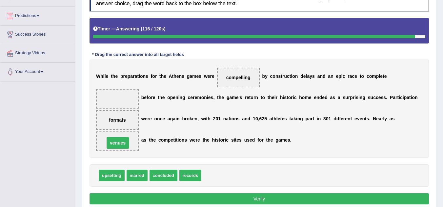
drag, startPoint x: 118, startPoint y: 98, endPoint x: 119, endPoint y: 142, distance: 43.9
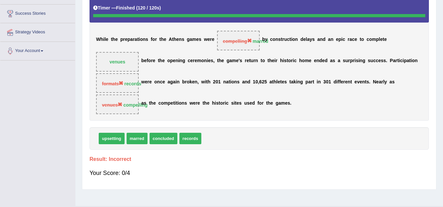
scroll to position [122, 0]
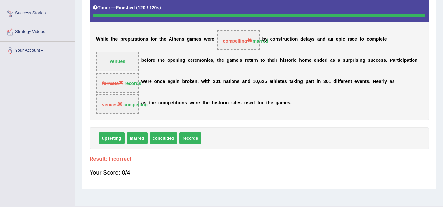
click at [135, 104] on strong "compelling" at bounding box center [135, 104] width 24 height 5
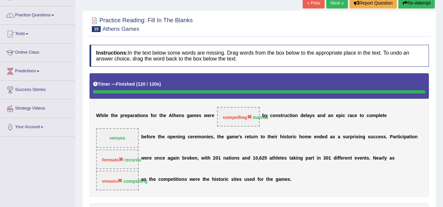
scroll to position [36, 0]
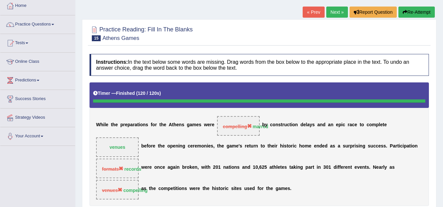
click at [331, 12] on link "Next »" at bounding box center [337, 12] width 22 height 11
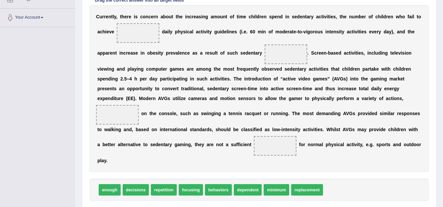
scroll to position [159, 0]
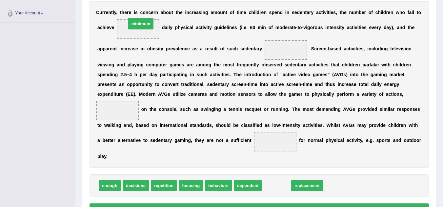
drag, startPoint x: 276, startPoint y: 186, endPoint x: 138, endPoint y: 29, distance: 208.7
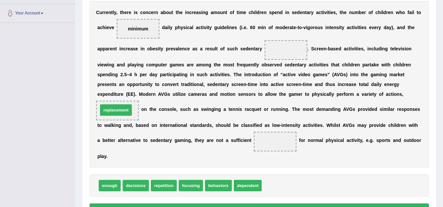
drag, startPoint x: 274, startPoint y: 186, endPoint x: 110, endPoint y: 110, distance: 180.2
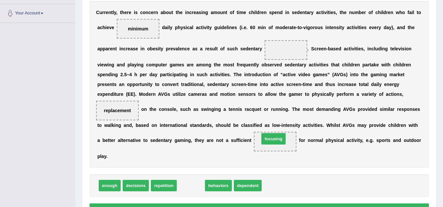
drag, startPoint x: 189, startPoint y: 186, endPoint x: 272, endPoint y: 140, distance: 94.9
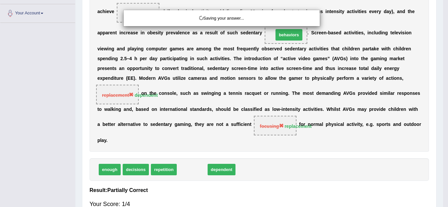
drag, startPoint x: 192, startPoint y: 189, endPoint x: 289, endPoint y: 54, distance: 166.1
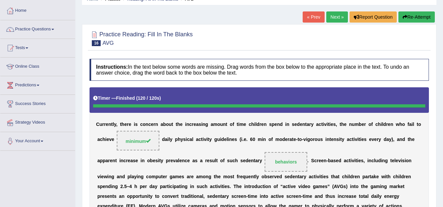
scroll to position [30, 0]
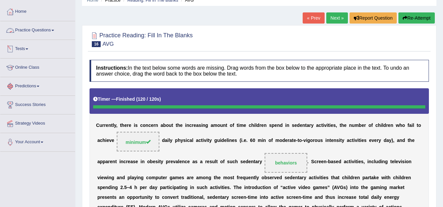
click at [51, 29] on link "Practice Questions" at bounding box center [37, 29] width 75 height 16
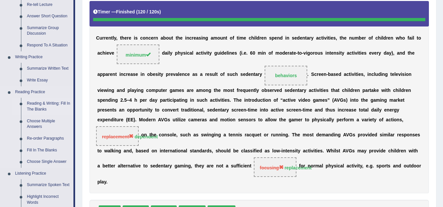
scroll to position [118, 0]
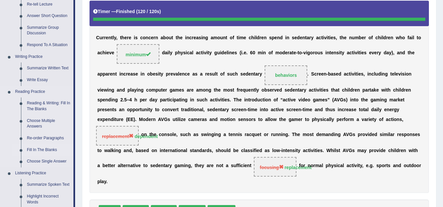
click at [42, 149] on link "Fill In The Blanks" at bounding box center [48, 151] width 49 height 12
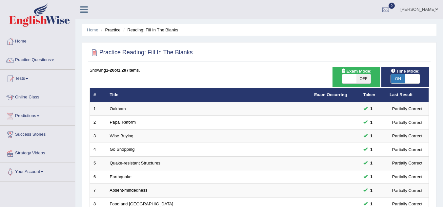
click at [404, 79] on span "ON" at bounding box center [398, 78] width 14 height 9
checkbox input "false"
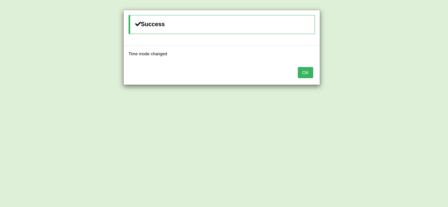
click at [306, 76] on button "OK" at bounding box center [305, 72] width 15 height 11
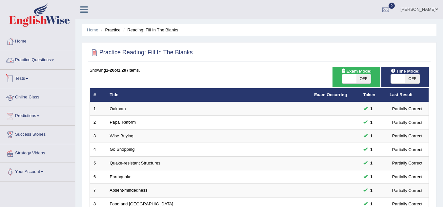
click at [43, 62] on link "Practice Questions" at bounding box center [37, 59] width 75 height 16
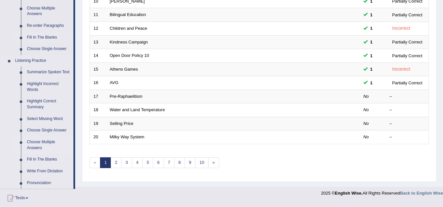
scroll to position [231, 0]
click at [36, 37] on link "Fill In The Blanks" at bounding box center [48, 37] width 49 height 12
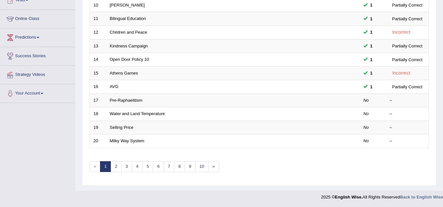
scroll to position [165, 0]
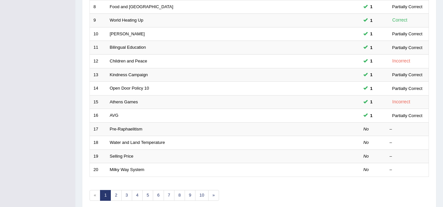
scroll to position [198, 0]
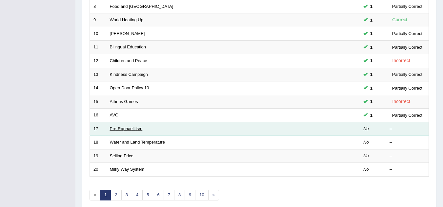
click at [127, 131] on link "Pre-Raphaelitism" at bounding box center [126, 128] width 33 height 5
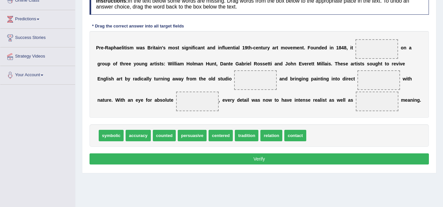
scroll to position [97, 0]
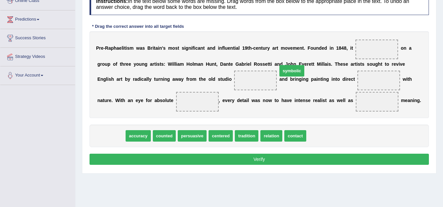
drag, startPoint x: 107, startPoint y: 137, endPoint x: 323, endPoint y: 66, distance: 227.4
click at [304, 66] on span "symbolic" at bounding box center [291, 70] width 25 height 11
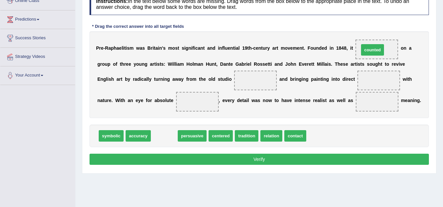
drag, startPoint x: 165, startPoint y: 139, endPoint x: 374, endPoint y: 52, distance: 225.8
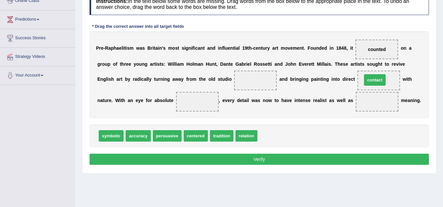
drag, startPoint x: 273, startPoint y: 140, endPoint x: 378, endPoint y: 84, distance: 118.6
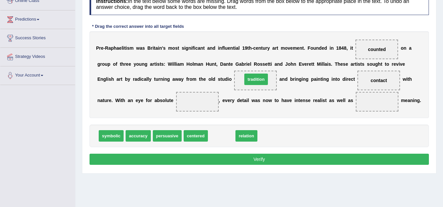
drag, startPoint x: 225, startPoint y: 141, endPoint x: 256, endPoint y: 87, distance: 61.7
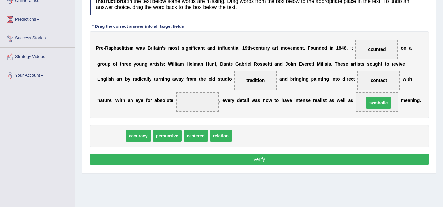
drag, startPoint x: 111, startPoint y: 139, endPoint x: 378, endPoint y: 106, distance: 269.2
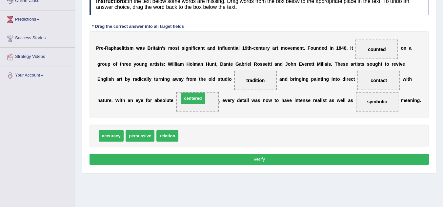
drag, startPoint x: 188, startPoint y: 136, endPoint x: 191, endPoint y: 103, distance: 33.2
click at [242, 154] on button "Verify" at bounding box center [258, 159] width 339 height 11
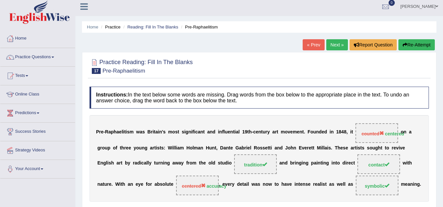
scroll to position [0, 0]
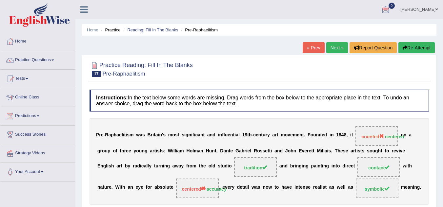
click at [336, 50] on link "Next »" at bounding box center [337, 47] width 22 height 11
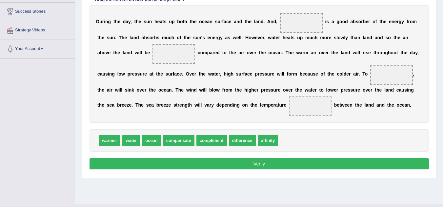
scroll to position [122, 0]
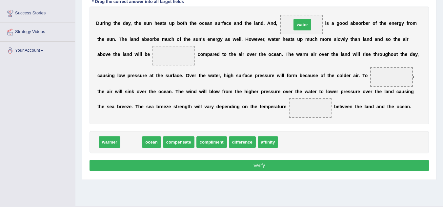
drag, startPoint x: 133, startPoint y: 143, endPoint x: 304, endPoint y: 25, distance: 208.0
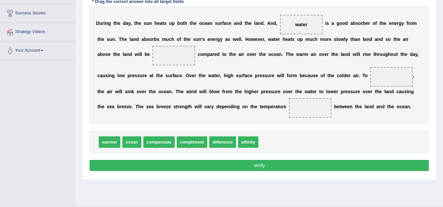
drag, startPoint x: 395, startPoint y: 42, endPoint x: 202, endPoint y: 42, distance: 193.0
click at [202, 42] on div "D u r i n g t h e d a y , t h e s u n h e a t s u p b o t h t h e o c e a n s u…" at bounding box center [258, 66] width 339 height 118
drag, startPoint x: 155, startPoint y: 143, endPoint x: 160, endPoint y: 145, distance: 4.7
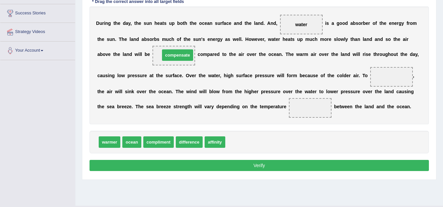
drag, startPoint x: 237, startPoint y: 143, endPoint x: 171, endPoint y: 56, distance: 108.9
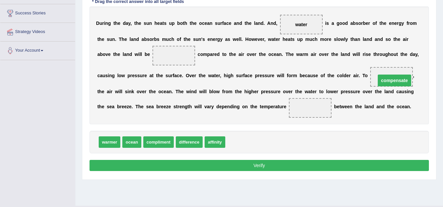
drag, startPoint x: 177, startPoint y: 57, endPoint x: 396, endPoint y: 82, distance: 220.6
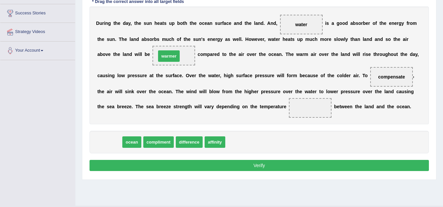
drag, startPoint x: 115, startPoint y: 148, endPoint x: 175, endPoint y: 62, distance: 104.6
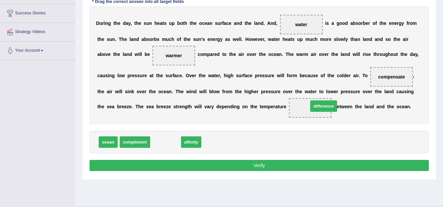
drag, startPoint x: 172, startPoint y: 147, endPoint x: 335, endPoint y: 106, distance: 167.5
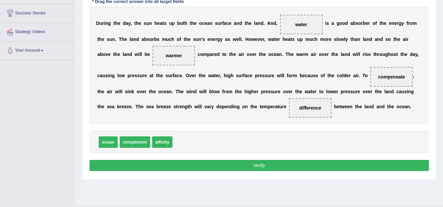
click at [244, 163] on button "Verify" at bounding box center [258, 165] width 339 height 11
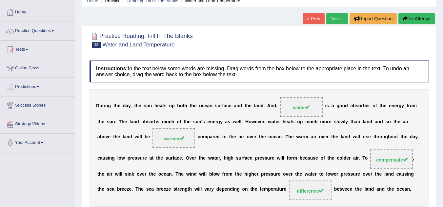
scroll to position [29, 0]
click at [329, 13] on link "Next »" at bounding box center [337, 18] width 22 height 11
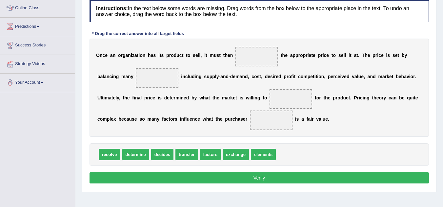
scroll to position [90, 0]
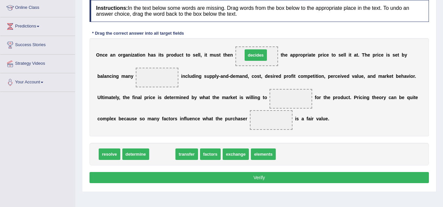
drag, startPoint x: 154, startPoint y: 156, endPoint x: 248, endPoint y: 56, distance: 136.3
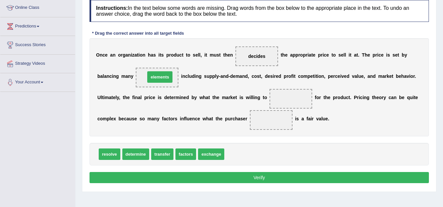
drag, startPoint x: 246, startPoint y: 156, endPoint x: 167, endPoint y: 79, distance: 110.5
drag, startPoint x: 187, startPoint y: 155, endPoint x: 163, endPoint y: 74, distance: 84.5
drag, startPoint x: 186, startPoint y: 156, endPoint x: 190, endPoint y: 157, distance: 4.3
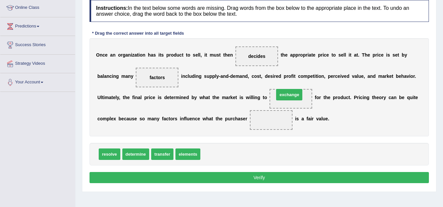
drag, startPoint x: 225, startPoint y: 152, endPoint x: 299, endPoint y: 93, distance: 93.9
click at [113, 155] on span "resolve" at bounding box center [110, 154] width 22 height 11
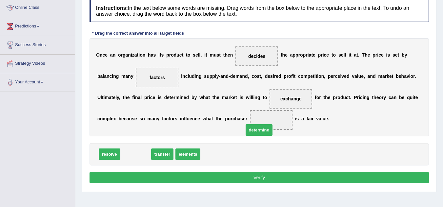
drag, startPoint x: 137, startPoint y: 152, endPoint x: 268, endPoint y: 119, distance: 135.0
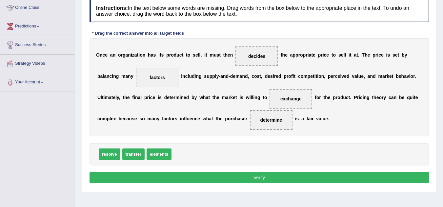
click at [260, 174] on button "Verify" at bounding box center [258, 177] width 339 height 11
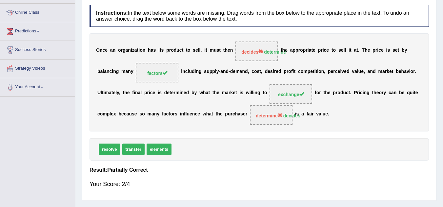
scroll to position [30, 0]
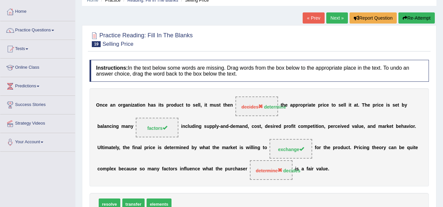
click at [335, 21] on link "Next »" at bounding box center [337, 17] width 22 height 11
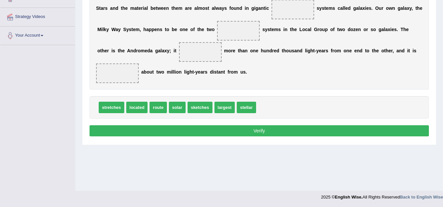
scroll to position [108, 0]
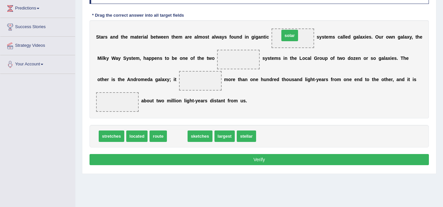
drag, startPoint x: 175, startPoint y: 138, endPoint x: 287, endPoint y: 37, distance: 151.1
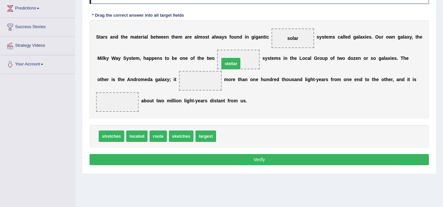
drag, startPoint x: 224, startPoint y: 139, endPoint x: 228, endPoint y: 67, distance: 72.8
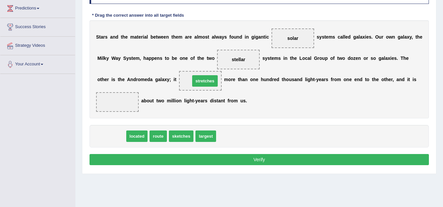
drag, startPoint x: 114, startPoint y: 138, endPoint x: 207, endPoint y: 83, distance: 108.6
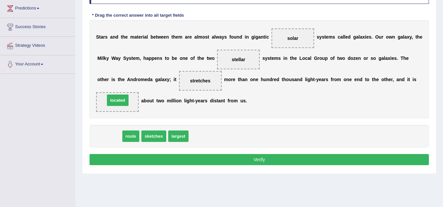
drag, startPoint x: 113, startPoint y: 139, endPoint x: 121, endPoint y: 103, distance: 37.0
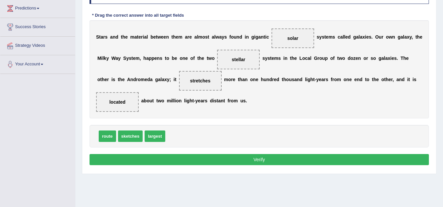
click at [249, 162] on button "Verify" at bounding box center [258, 159] width 339 height 11
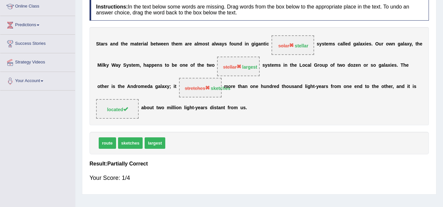
scroll to position [91, 0]
drag, startPoint x: 309, startPoint y: 46, endPoint x: 292, endPoint y: 46, distance: 16.4
click at [292, 46] on span "solar stellar" at bounding box center [292, 46] width 43 height 20
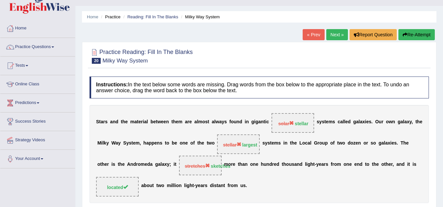
scroll to position [0, 0]
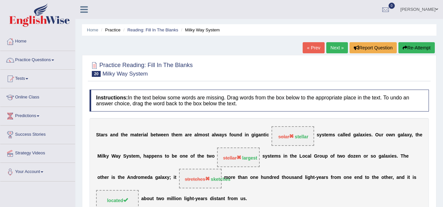
click at [336, 48] on link "Next »" at bounding box center [337, 47] width 22 height 11
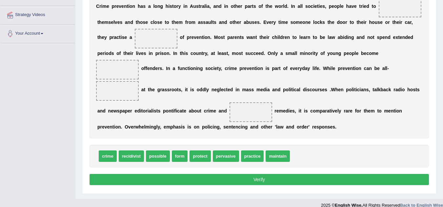
scroll to position [138, 0]
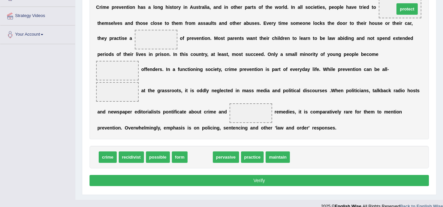
drag, startPoint x: 199, startPoint y: 158, endPoint x: 405, endPoint y: 10, distance: 254.0
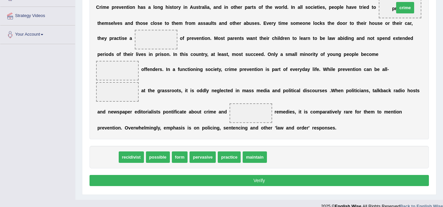
drag, startPoint x: 107, startPoint y: 162, endPoint x: 404, endPoint y: 12, distance: 332.8
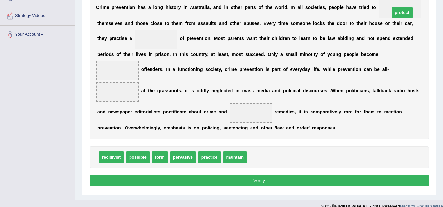
drag, startPoint x: 259, startPoint y: 157, endPoint x: 401, endPoint y: 12, distance: 203.2
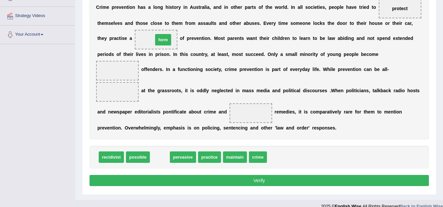
drag, startPoint x: 163, startPoint y: 160, endPoint x: 166, endPoint y: 43, distance: 117.7
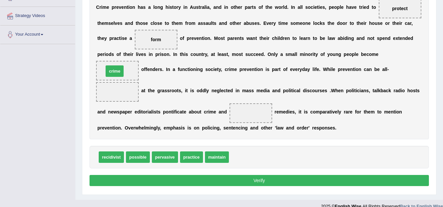
drag, startPoint x: 239, startPoint y: 157, endPoint x: 113, endPoint y: 71, distance: 152.0
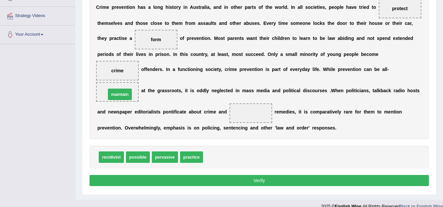
drag, startPoint x: 218, startPoint y: 157, endPoint x: 121, endPoint y: 94, distance: 115.6
drag, startPoint x: 130, startPoint y: 154, endPoint x: 107, endPoint y: 88, distance: 69.2
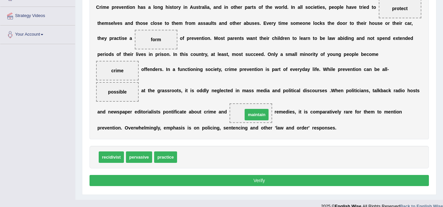
drag, startPoint x: 197, startPoint y: 158, endPoint x: 262, endPoint y: 116, distance: 77.9
click at [291, 182] on button "Verify" at bounding box center [258, 180] width 339 height 11
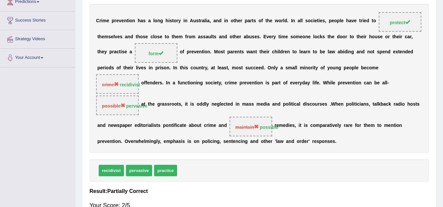
scroll to position [0, 0]
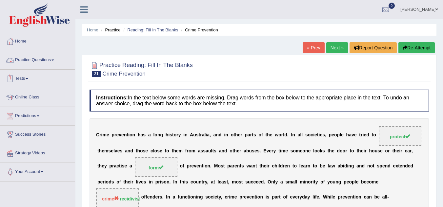
click at [42, 64] on link "Practice Questions" at bounding box center [37, 59] width 75 height 16
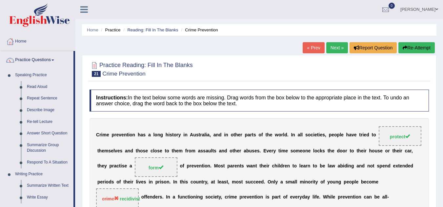
click at [338, 54] on div "« Prev Next » Report Question Re-Attempt" at bounding box center [369, 48] width 134 height 13
click at [336, 50] on link "Next »" at bounding box center [337, 47] width 22 height 11
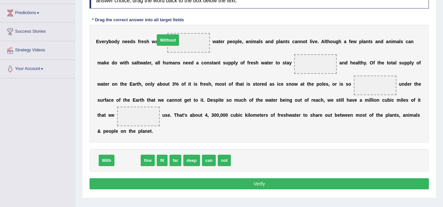
drag, startPoint x: 124, startPoint y: 163, endPoint x: 179, endPoint y: 42, distance: 132.8
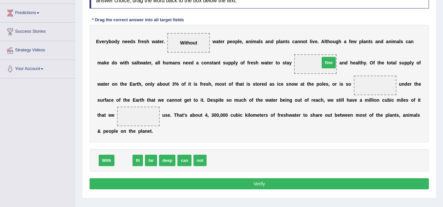
drag, startPoint x: 123, startPoint y: 164, endPoint x: 317, endPoint y: 70, distance: 215.4
drag, startPoint x: 121, startPoint y: 163, endPoint x: 314, endPoint y: 67, distance: 215.4
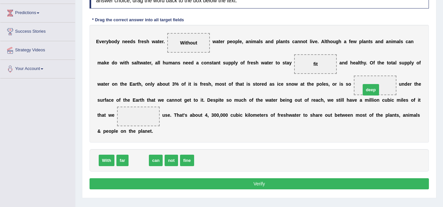
drag, startPoint x: 141, startPoint y: 163, endPoint x: 373, endPoint y: 90, distance: 243.9
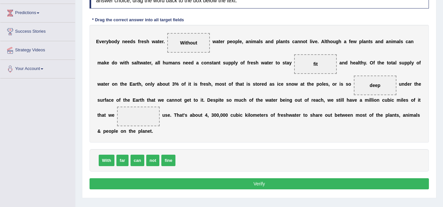
click at [172, 163] on span "fine" at bounding box center [168, 160] width 14 height 11
drag, startPoint x: 136, startPoint y: 165, endPoint x: 131, endPoint y: 121, distance: 43.9
click at [201, 184] on button "Verify" at bounding box center [258, 184] width 339 height 11
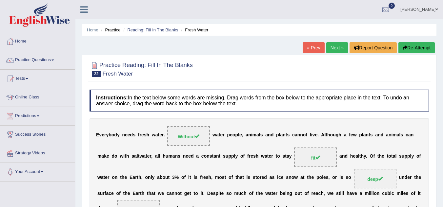
click at [336, 48] on link "Next »" at bounding box center [337, 47] width 22 height 11
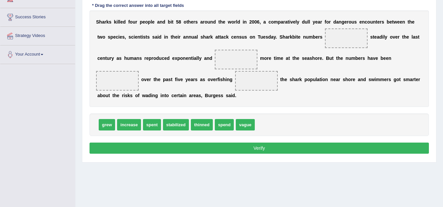
scroll to position [117, 0]
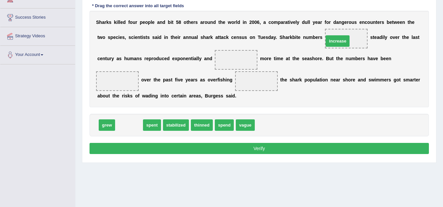
drag, startPoint x: 122, startPoint y: 127, endPoint x: 331, endPoint y: 43, distance: 224.8
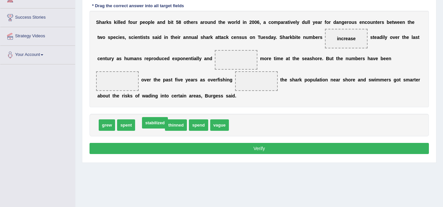
drag, startPoint x: 145, startPoint y: 124, endPoint x: 150, endPoint y: 122, distance: 5.3
drag, startPoint x: 171, startPoint y: 127, endPoint x: 175, endPoint y: 126, distance: 4.6
drag, startPoint x: 126, startPoint y: 129, endPoint x: 239, endPoint y: 63, distance: 130.3
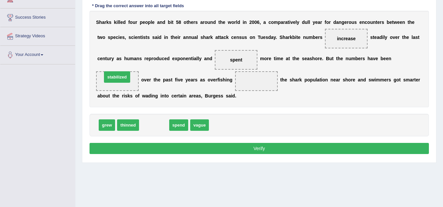
drag, startPoint x: 152, startPoint y: 128, endPoint x: 114, endPoint y: 81, distance: 61.1
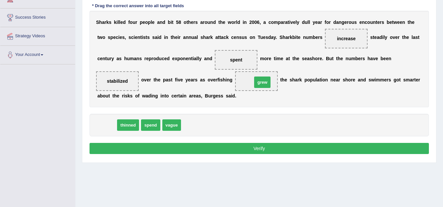
drag, startPoint x: 101, startPoint y: 126, endPoint x: 255, endPoint y: 84, distance: 160.4
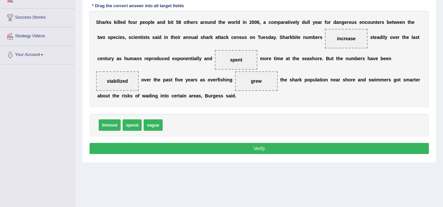
click at [190, 150] on button "Verify" at bounding box center [258, 148] width 339 height 11
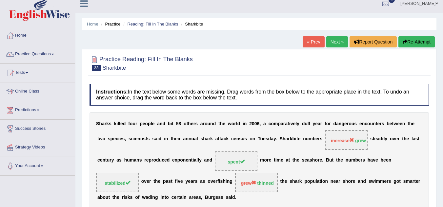
scroll to position [0, 0]
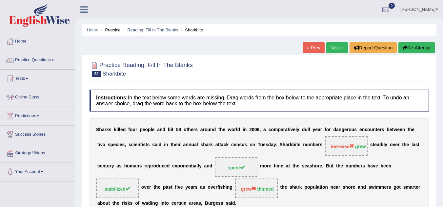
click at [336, 48] on link "Next »" at bounding box center [337, 47] width 22 height 11
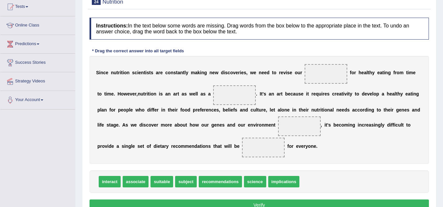
scroll to position [72, 0]
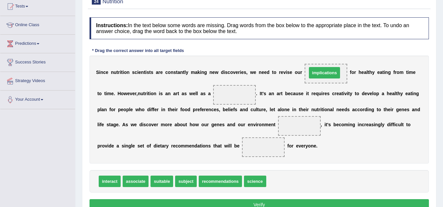
drag, startPoint x: 291, startPoint y: 183, endPoint x: 333, endPoint y: 75, distance: 115.6
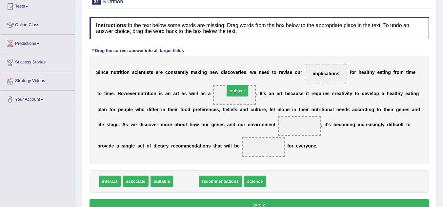
drag, startPoint x: 191, startPoint y: 180, endPoint x: 242, endPoint y: 91, distance: 102.6
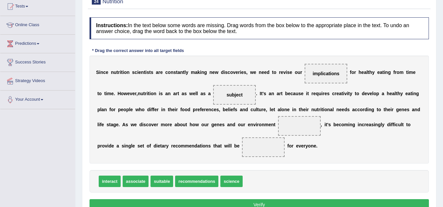
click at [133, 181] on span "associate" at bounding box center [136, 181] width 26 height 11
drag, startPoint x: 132, startPoint y: 182, endPoint x: 292, endPoint y: 126, distance: 169.4
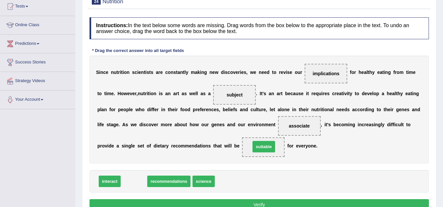
drag, startPoint x: 134, startPoint y: 183, endPoint x: 264, endPoint y: 147, distance: 134.4
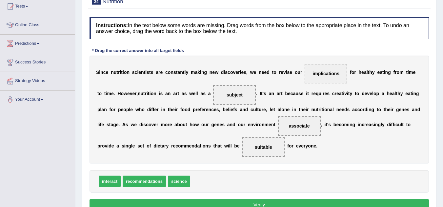
click at [266, 207] on button "Verify" at bounding box center [258, 205] width 339 height 11
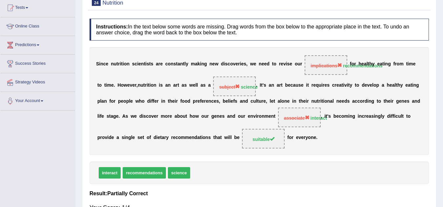
scroll to position [0, 0]
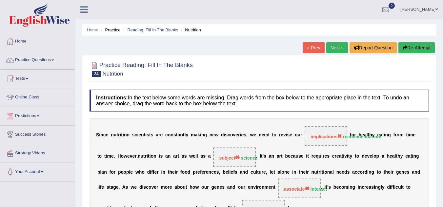
click at [329, 39] on div "Home Practice Reading: Fill In The Blanks Nutrition « Prev Next » Report Questi…" at bounding box center [258, 164] width 367 height 328
click at [331, 47] on link "Next »" at bounding box center [337, 47] width 22 height 11
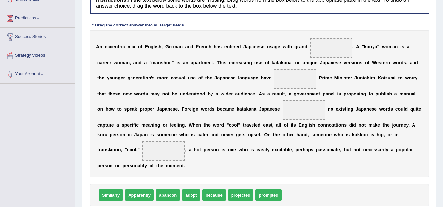
scroll to position [98, 0]
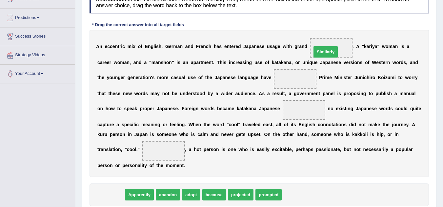
drag, startPoint x: 111, startPoint y: 197, endPoint x: 326, endPoint y: 53, distance: 258.0
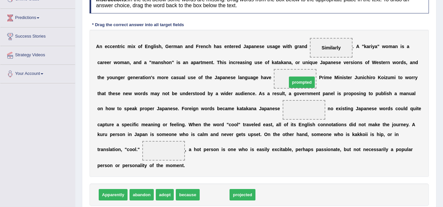
drag, startPoint x: 214, startPoint y: 195, endPoint x: 301, endPoint y: 83, distance: 142.5
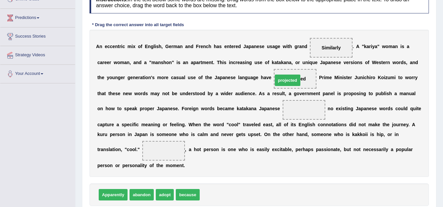
drag, startPoint x: 211, startPoint y: 197, endPoint x: 284, endPoint y: 82, distance: 136.3
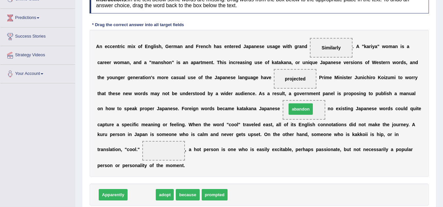
drag, startPoint x: 136, startPoint y: 195, endPoint x: 295, endPoint y: 109, distance: 180.6
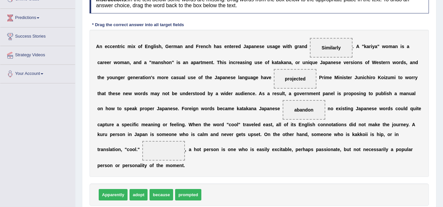
click at [111, 196] on span "Apparently" at bounding box center [113, 194] width 29 height 11
drag, startPoint x: 162, startPoint y: 196, endPoint x: 308, endPoint y: 110, distance: 169.3
drag, startPoint x: 132, startPoint y: 198, endPoint x: 164, endPoint y: 146, distance: 60.5
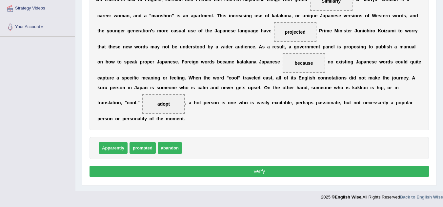
click at [225, 173] on button "Verify" at bounding box center [258, 171] width 339 height 11
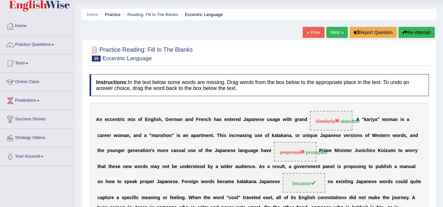
scroll to position [7, 0]
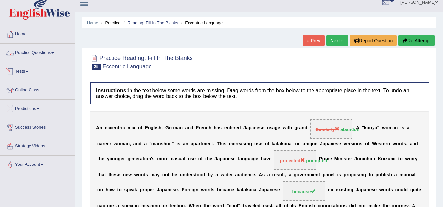
click at [50, 57] on link "Practice Questions" at bounding box center [37, 52] width 75 height 16
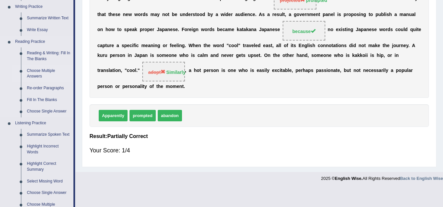
scroll to position [167, 0]
click at [42, 90] on link "Re-order Paragraphs" at bounding box center [48, 89] width 49 height 12
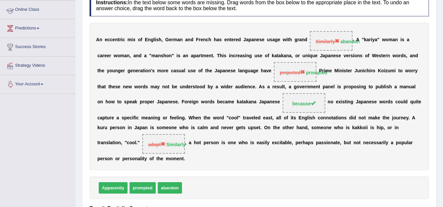
scroll to position [100, 0]
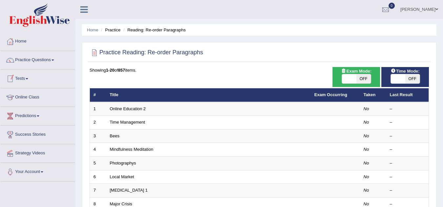
click at [407, 79] on span "OFF" at bounding box center [412, 78] width 14 height 9
checkbox input "true"
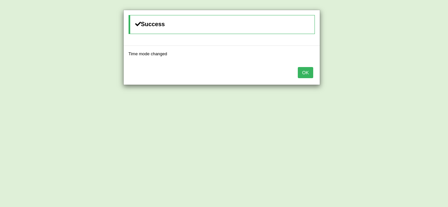
click at [305, 71] on button "OK" at bounding box center [305, 72] width 15 height 11
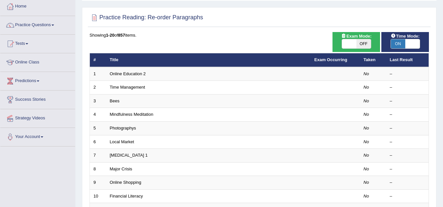
scroll to position [38, 0]
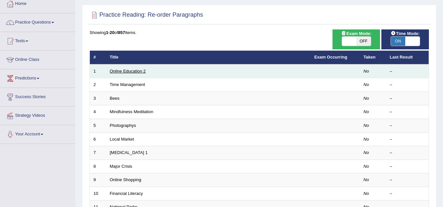
click at [128, 73] on link "Online Education 2" at bounding box center [128, 71] width 36 height 5
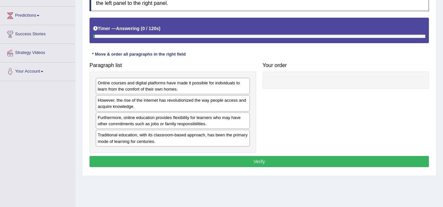
scroll to position [108, 0]
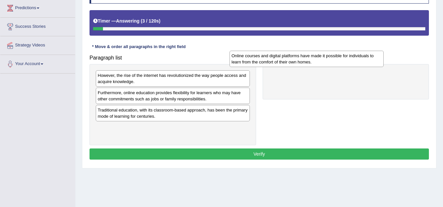
drag, startPoint x: 134, startPoint y: 85, endPoint x: 280, endPoint y: 62, distance: 147.6
click at [280, 62] on div "Online courses and digital platforms have made it possible for individuals to l…" at bounding box center [306, 59] width 154 height 16
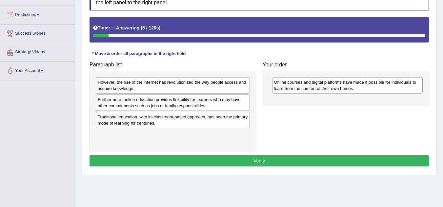
scroll to position [101, 0]
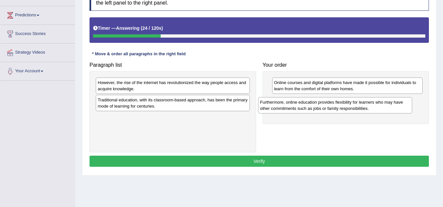
drag, startPoint x: 185, startPoint y: 107, endPoint x: 355, endPoint y: 110, distance: 169.1
click at [355, 110] on div "Furthermore, online education provides flexibility for learners who may have ot…" at bounding box center [335, 105] width 154 height 16
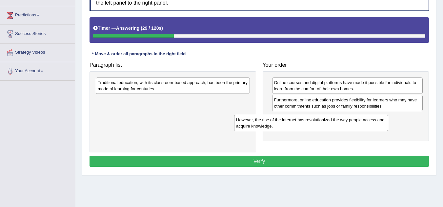
drag, startPoint x: 224, startPoint y: 88, endPoint x: 369, endPoint y: 118, distance: 148.2
click at [369, 118] on div "However, the rise of the internet has revolutionized the way people access and …" at bounding box center [311, 123] width 154 height 16
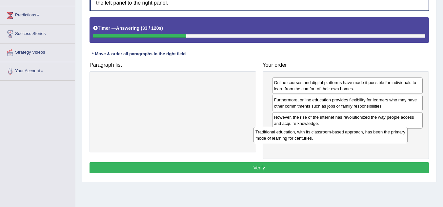
drag, startPoint x: 221, startPoint y: 91, endPoint x: 379, endPoint y: 139, distance: 165.2
click at [379, 139] on div "Traditional education, with its classroom-based approach, has been the primary …" at bounding box center [330, 135] width 154 height 16
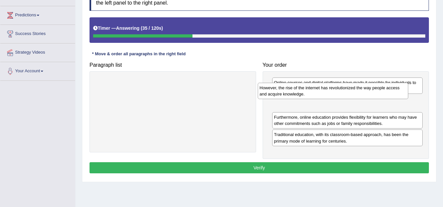
drag, startPoint x: 353, startPoint y: 123, endPoint x: 346, endPoint y: 99, distance: 24.6
click at [346, 99] on div "However, the rise of the internet has revolutionized the way people access and …" at bounding box center [333, 91] width 151 height 16
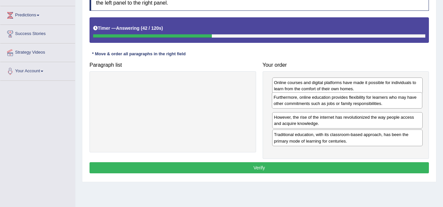
drag, startPoint x: 334, startPoint y: 123, endPoint x: 334, endPoint y: 103, distance: 19.7
click at [334, 103] on div "Furthermore, online education provides flexibility for learners who may have ot…" at bounding box center [347, 100] width 151 height 16
click at [301, 165] on button "Verify" at bounding box center [258, 168] width 339 height 11
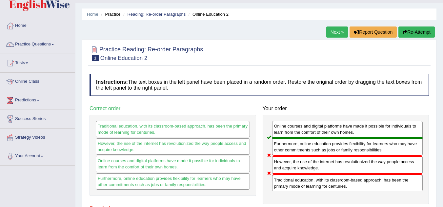
scroll to position [15, 0]
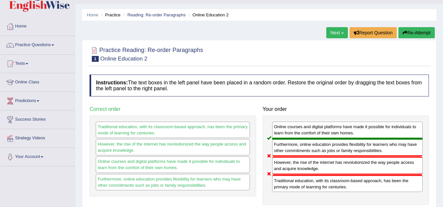
click at [338, 30] on link "Next »" at bounding box center [337, 32] width 22 height 11
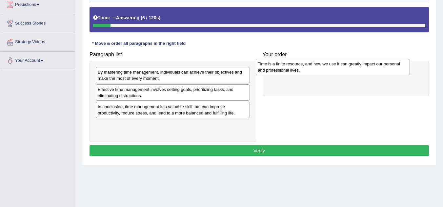
drag, startPoint x: 132, startPoint y: 94, endPoint x: 295, endPoint y: 64, distance: 165.7
click at [295, 64] on div "Time is a finite resource, and how we use it can greatly impact our personal an…" at bounding box center [333, 67] width 154 height 16
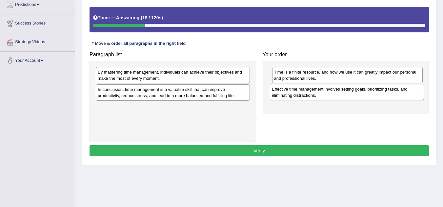
drag, startPoint x: 154, startPoint y: 96, endPoint x: 327, endPoint y: 95, distance: 173.0
click at [327, 95] on div "Effective time management involves setting goals, prioritizing tasks, and elimi…" at bounding box center [347, 92] width 154 height 16
click at [347, 94] on div "Effective time management involves setting goals, prioritizing tasks, and elimi…" at bounding box center [347, 92] width 151 height 16
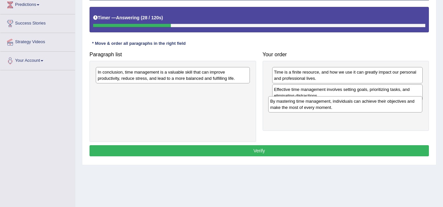
drag, startPoint x: 193, startPoint y: 74, endPoint x: 371, endPoint y: 103, distance: 180.2
click at [371, 103] on div "By mastering time management, individuals can achieve their objectives and make…" at bounding box center [345, 104] width 154 height 16
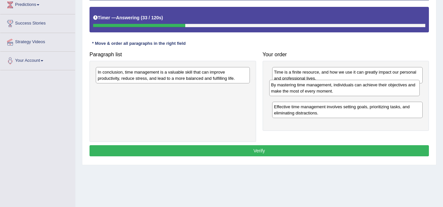
drag, startPoint x: 374, startPoint y: 109, endPoint x: 371, endPoint y: 87, distance: 22.2
click at [371, 87] on div "By mastering time management, individuals can achieve their objectives and make…" at bounding box center [344, 88] width 151 height 16
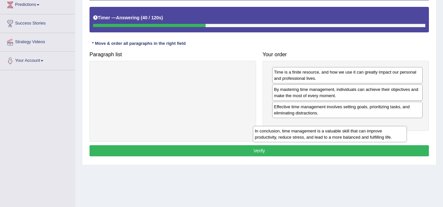
drag, startPoint x: 211, startPoint y: 80, endPoint x: 373, endPoint y: 137, distance: 170.9
click at [373, 137] on div "In conclusion, time management is a valuable skill that can improve productivit…" at bounding box center [330, 134] width 154 height 16
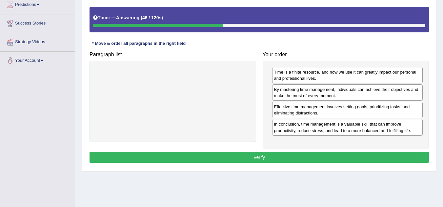
click at [339, 161] on button "Verify" at bounding box center [258, 157] width 339 height 11
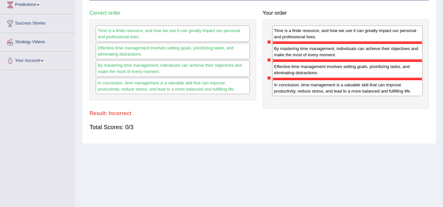
drag, startPoint x: 172, startPoint y: 56, endPoint x: 203, endPoint y: 108, distance: 60.6
click at [203, 108] on div "Paragraph list Correct order Time is a finite resource, and how we use it can g…" at bounding box center [259, 58] width 346 height 102
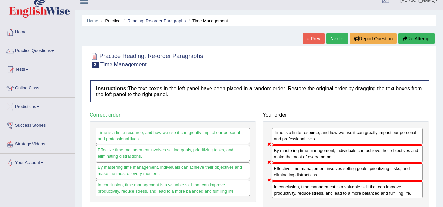
scroll to position [8, 0]
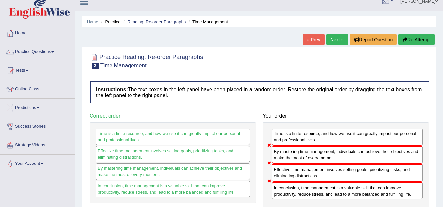
click at [333, 38] on link "Next »" at bounding box center [337, 39] width 22 height 11
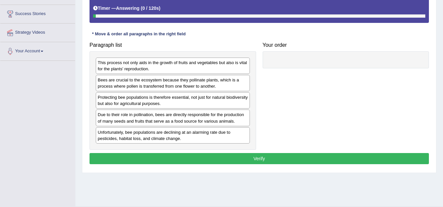
scroll to position [121, 0]
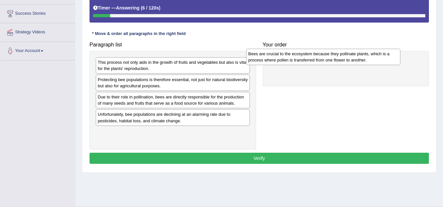
drag, startPoint x: 139, startPoint y: 86, endPoint x: 293, endPoint y: 57, distance: 157.0
click at [293, 57] on div "Bees are crucial to the ecosystem because they pollinate plants, which is a pro…" at bounding box center [323, 57] width 154 height 16
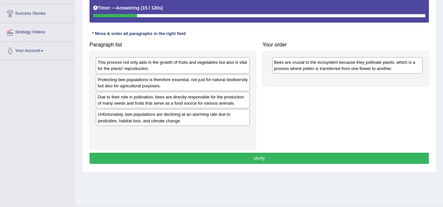
click at [175, 67] on div "This process not only aids in the growth of fruits and vegetables but also is v…" at bounding box center [173, 65] width 154 height 16
drag, startPoint x: 175, startPoint y: 85, endPoint x: 179, endPoint y: 84, distance: 4.0
click at [179, 84] on div "Protecting bee populations is therefore essential, not just for natural biodive…" at bounding box center [177, 82] width 154 height 16
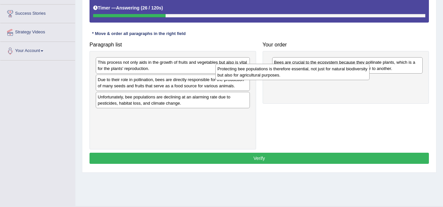
drag, startPoint x: 189, startPoint y: 83, endPoint x: 318, endPoint y: 76, distance: 128.7
click at [318, 76] on div "Protecting bee populations is therefore essential, not just for natural biodive…" at bounding box center [292, 72] width 154 height 16
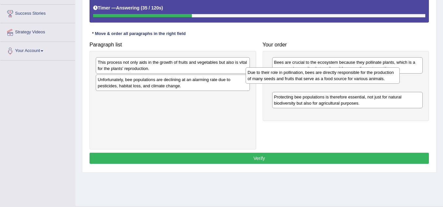
drag, startPoint x: 170, startPoint y: 86, endPoint x: 324, endPoint y: 79, distance: 153.9
click at [324, 79] on div "Due to their role in pollination, bees are directly responsible for the product…" at bounding box center [322, 76] width 154 height 16
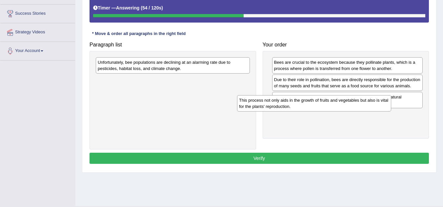
drag, startPoint x: 183, startPoint y: 70, endPoint x: 328, endPoint y: 112, distance: 151.7
click at [328, 112] on div "This process not only aids in the growth of fruits and vegetables but also is v…" at bounding box center [314, 103] width 154 height 16
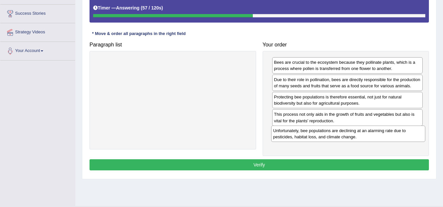
drag, startPoint x: 166, startPoint y: 68, endPoint x: 343, endPoint y: 136, distance: 189.3
click at [343, 136] on div "Unfortunately, bee populations are declining at an alarming rate due to pestici…" at bounding box center [348, 134] width 154 height 16
click at [272, 170] on button "Verify" at bounding box center [258, 165] width 339 height 11
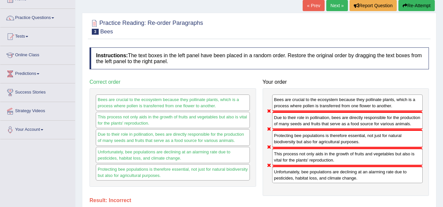
scroll to position [0, 0]
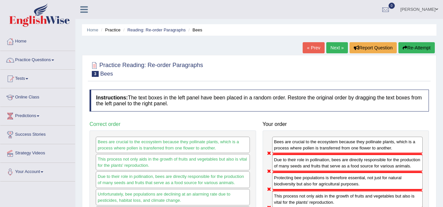
click at [335, 46] on link "Next »" at bounding box center [337, 47] width 22 height 11
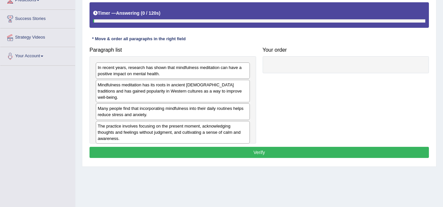
scroll to position [116, 0]
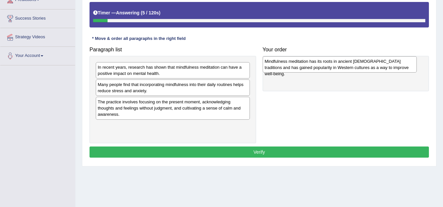
drag, startPoint x: 134, startPoint y: 89, endPoint x: 300, endPoint y: 66, distance: 168.4
click at [300, 66] on div "Mindfulness meditation has its roots in ancient [DEMOGRAPHIC_DATA] traditions a…" at bounding box center [339, 64] width 154 height 16
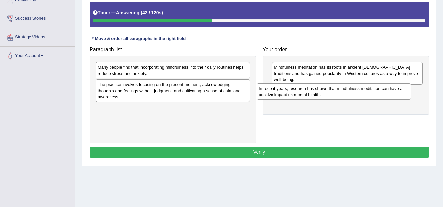
drag, startPoint x: 165, startPoint y: 74, endPoint x: 325, endPoint y: 89, distance: 160.6
click at [325, 89] on div "In recent years, research has shown that mindfulness meditation can have a posi…" at bounding box center [334, 92] width 154 height 16
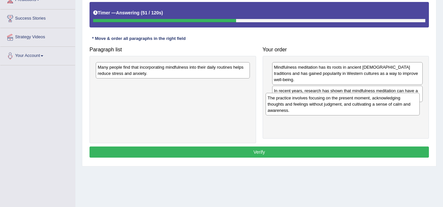
drag, startPoint x: 201, startPoint y: 97, endPoint x: 371, endPoint y: 110, distance: 170.3
click at [371, 110] on div "The practice involves focusing on the present moment, acknowledging thoughts an…" at bounding box center [342, 104] width 154 height 23
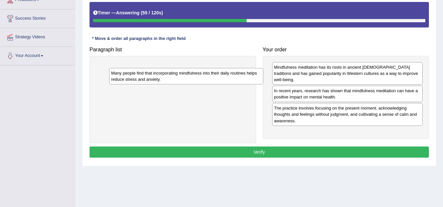
drag, startPoint x: 158, startPoint y: 68, endPoint x: 171, endPoint y: 74, distance: 14.7
click at [171, 74] on div "Many people find that incorporating mindfulness into their daily routines helps…" at bounding box center [186, 76] width 154 height 16
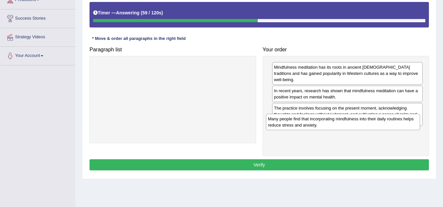
drag, startPoint x: 173, startPoint y: 75, endPoint x: 347, endPoint y: 124, distance: 180.9
click at [347, 124] on div "Many people find that incorporating mindfulness into their daily routines helps…" at bounding box center [343, 122] width 154 height 16
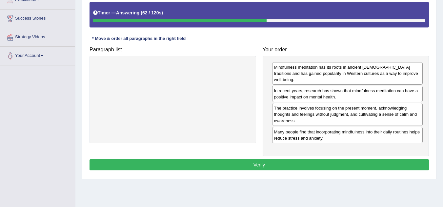
click at [243, 160] on button "Verify" at bounding box center [258, 165] width 339 height 11
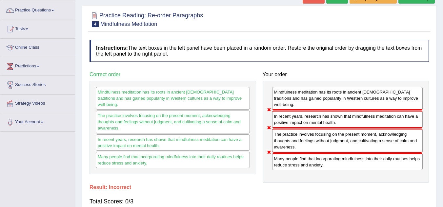
scroll to position [49, 0]
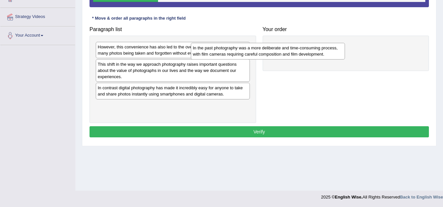
drag, startPoint x: 145, startPoint y: 88, endPoint x: 288, endPoint y: 14, distance: 161.4
click at [288, 43] on div "In the past photography was a more deliberate and time-consuming process, with …" at bounding box center [268, 51] width 154 height 16
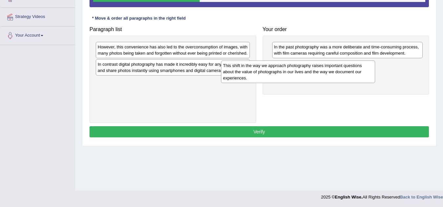
drag, startPoint x: 135, startPoint y: 76, endPoint x: 275, endPoint y: 81, distance: 139.7
click at [275, 81] on div "This shift in the way we approach photography raises important questions about …" at bounding box center [298, 72] width 154 height 23
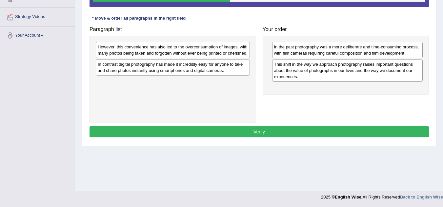
click at [223, 54] on div "However, this convenience has also led to the overconsumption of images, with m…" at bounding box center [173, 50] width 154 height 16
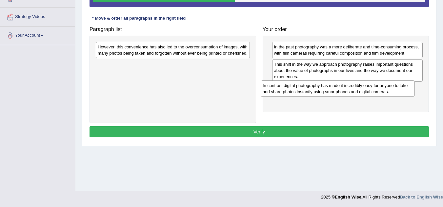
drag, startPoint x: 193, startPoint y: 69, endPoint x: 358, endPoint y: 91, distance: 166.5
click at [358, 91] on div "In contrast digital photography has made it incredibly easy for anyone to take …" at bounding box center [338, 89] width 154 height 16
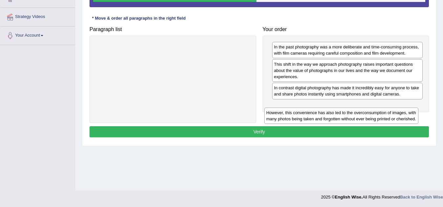
drag, startPoint x: 178, startPoint y: 54, endPoint x: 345, endPoint y: 114, distance: 177.2
click at [345, 114] on div "However, this convenience has also led to the overconsumption of images, with m…" at bounding box center [341, 116] width 154 height 16
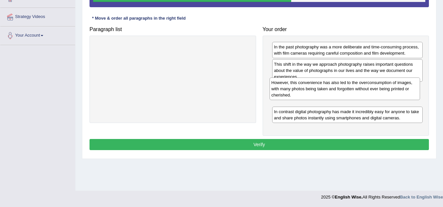
drag, startPoint x: 388, startPoint y: 118, endPoint x: 386, endPoint y: 96, distance: 21.7
click at [386, 96] on div "However, this convenience has also led to the overconsumption of images, with m…" at bounding box center [344, 89] width 151 height 23
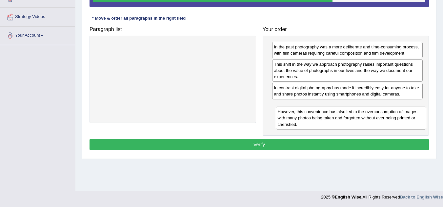
drag, startPoint x: 405, startPoint y: 93, endPoint x: 410, endPoint y: 125, distance: 32.1
click at [410, 125] on div "However, this convenience has also led to the overconsumption of images, with m…" at bounding box center [351, 118] width 151 height 23
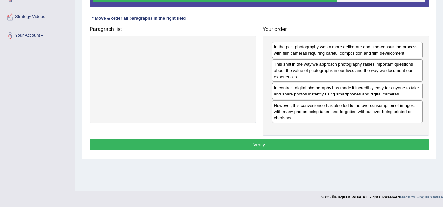
click at [289, 142] on button "Verify" at bounding box center [258, 144] width 339 height 11
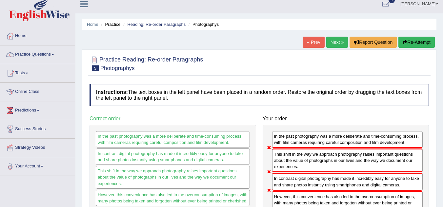
scroll to position [3, 0]
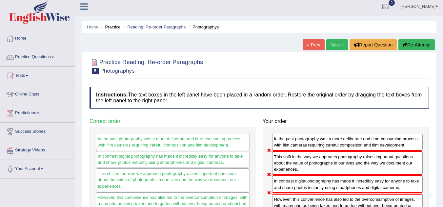
click at [332, 48] on link "Next »" at bounding box center [337, 44] width 22 height 11
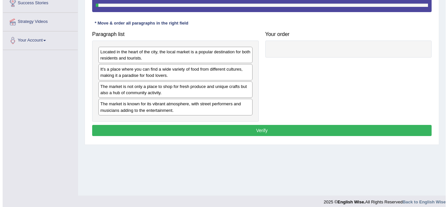
scroll to position [132, 0]
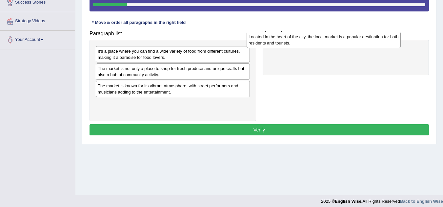
drag, startPoint x: 173, startPoint y: 60, endPoint x: 325, endPoint y: 46, distance: 153.0
click at [325, 46] on div "Located in the heart of the city, the local market is a popular destination for…" at bounding box center [323, 40] width 154 height 16
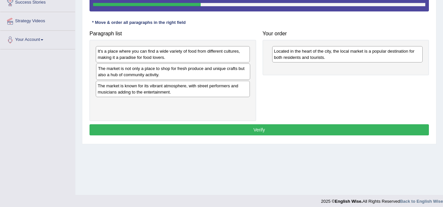
click at [185, 71] on div "The market is not only a place to shop for fresh produce and unique crafts but …" at bounding box center [173, 72] width 154 height 16
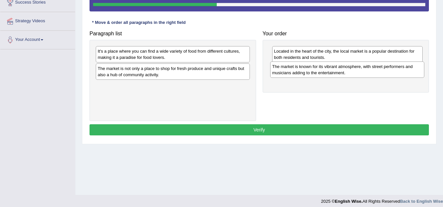
drag, startPoint x: 177, startPoint y: 92, endPoint x: 352, endPoint y: 73, distance: 175.4
click at [352, 73] on div "The market is known for its vibrant atmosphere, with street performers and musi…" at bounding box center [347, 70] width 154 height 16
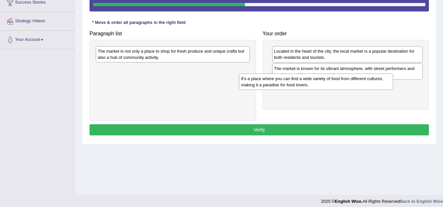
drag, startPoint x: 200, startPoint y: 57, endPoint x: 346, endPoint y: 84, distance: 148.7
click at [346, 84] on div "It's a place where you can find a wide variety of food from different cultures,…" at bounding box center [316, 82] width 154 height 16
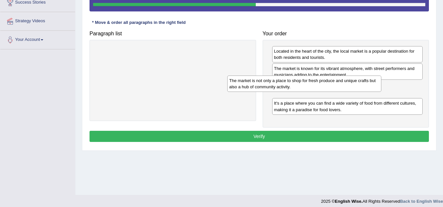
drag, startPoint x: 161, startPoint y: 55, endPoint x: 309, endPoint y: 89, distance: 152.6
click at [309, 89] on div "The market is not only a place to shop for fresh produce and unique crafts but …" at bounding box center [304, 84] width 154 height 16
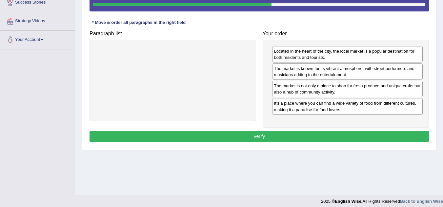
click at [322, 131] on button "Verify" at bounding box center [258, 136] width 339 height 11
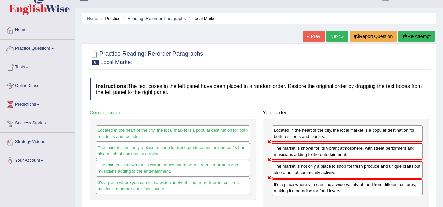
scroll to position [0, 0]
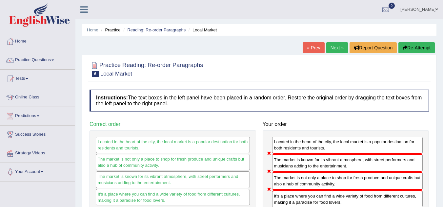
click at [333, 49] on link "Next »" at bounding box center [337, 47] width 22 height 11
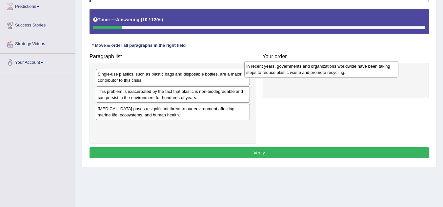
drag, startPoint x: 175, startPoint y: 93, endPoint x: 339, endPoint y: 60, distance: 168.1
click at [339, 61] on div "In recent years, governments and organizations worldwide have been taking steps…" at bounding box center [321, 69] width 154 height 16
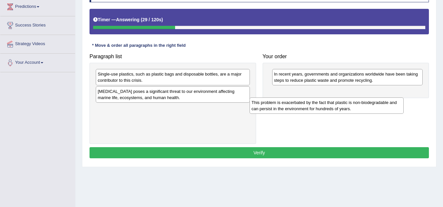
drag, startPoint x: 143, startPoint y: 94, endPoint x: 317, endPoint y: 97, distance: 173.4
click at [317, 98] on div "This problem is exacerbated by the fact that plastic is non-biodegradable and c…" at bounding box center [326, 106] width 154 height 16
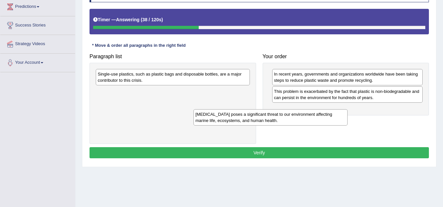
drag, startPoint x: 233, startPoint y: 98, endPoint x: 340, endPoint y: 117, distance: 108.1
click at [340, 117] on div "[MEDICAL_DATA] poses a significant threat to our environment affecting marine l…" at bounding box center [270, 117] width 154 height 16
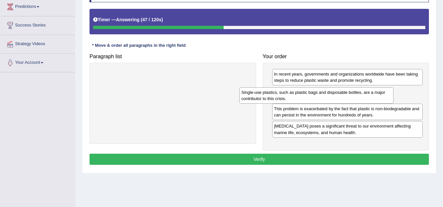
drag, startPoint x: 207, startPoint y: 78, endPoint x: 350, endPoint y: 96, distance: 144.7
click at [350, 96] on div "Single-use plastics, such as plastic bags and disposable bottles, are a major c…" at bounding box center [316, 95] width 154 height 16
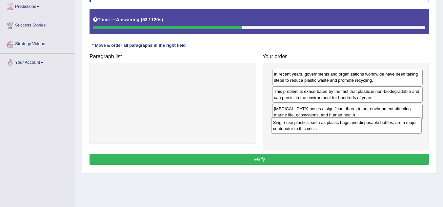
drag, startPoint x: 308, startPoint y: 97, endPoint x: 307, endPoint y: 128, distance: 31.1
click at [307, 128] on div "Single-use plastics, such as plastic bags and disposable bottles, are a major c…" at bounding box center [346, 126] width 151 height 16
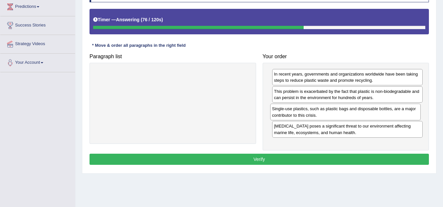
drag, startPoint x: 360, startPoint y: 132, endPoint x: 358, endPoint y: 117, distance: 15.2
click at [358, 117] on div "Single-use plastics, such as plastic bags and disposable bottles, are a major c…" at bounding box center [345, 112] width 151 height 16
click at [355, 112] on div "Single-use plastics, such as plastic bags and disposable bottles, are a major c…" at bounding box center [347, 112] width 151 height 16
click at [312, 156] on button "Verify" at bounding box center [258, 159] width 339 height 11
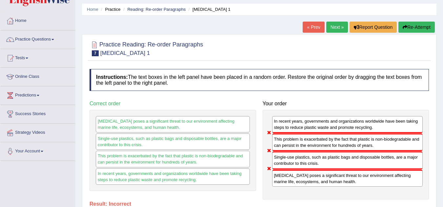
scroll to position [20, 0]
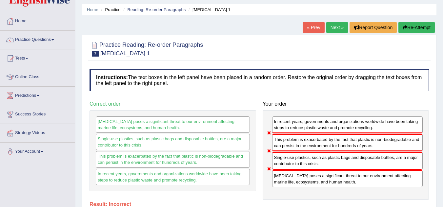
click at [338, 21] on div "Home Practice Reading: Re-order Paragraphs Plastic Pollution 1 « Prev Next » Re…" at bounding box center [258, 144] width 367 height 328
click at [335, 25] on link "Next »" at bounding box center [337, 27] width 22 height 11
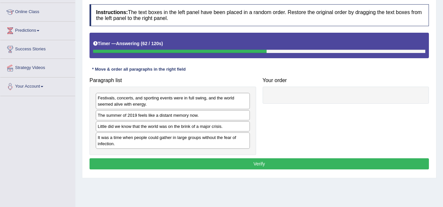
scroll to position [93, 0]
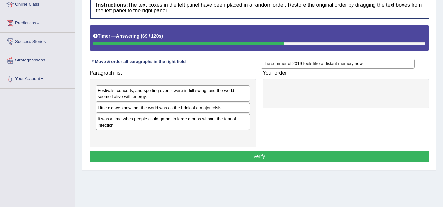
drag, startPoint x: 147, startPoint y: 108, endPoint x: 318, endPoint y: 73, distance: 174.0
click at [318, 69] on div "The summer of 2019 feels like a distant memory now." at bounding box center [338, 64] width 154 height 10
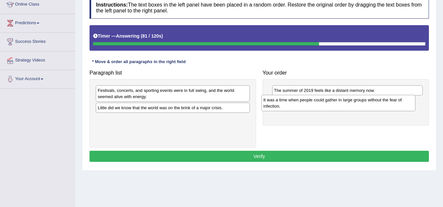
drag, startPoint x: 173, startPoint y: 125, endPoint x: 339, endPoint y: 106, distance: 166.9
click at [339, 106] on div "It was a time when people could gather in large groups without the fear of infe…" at bounding box center [338, 103] width 154 height 16
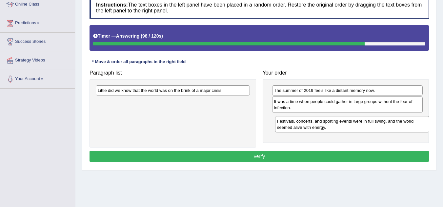
drag, startPoint x: 203, startPoint y: 99, endPoint x: 382, endPoint y: 126, distance: 181.3
click at [382, 126] on div "Festivals, concerts, and sporting events were in full swing, and the world seem…" at bounding box center [352, 124] width 154 height 16
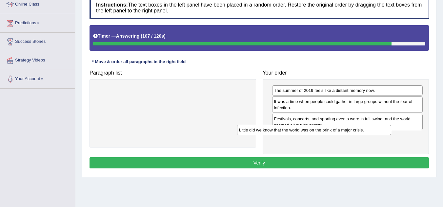
drag, startPoint x: 191, startPoint y: 93, endPoint x: 337, endPoint y: 136, distance: 151.9
click at [337, 135] on div "Little did we know that the world was on the brink of a major crisis." at bounding box center [314, 130] width 154 height 10
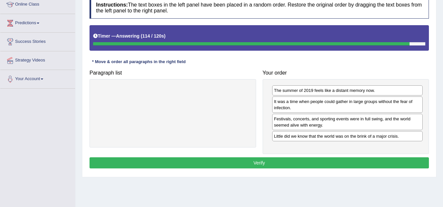
click at [283, 157] on div "Instructions: The text boxes in the left panel have been placed in a random ord…" at bounding box center [259, 83] width 342 height 181
click at [281, 161] on button "Verify" at bounding box center [258, 163] width 339 height 11
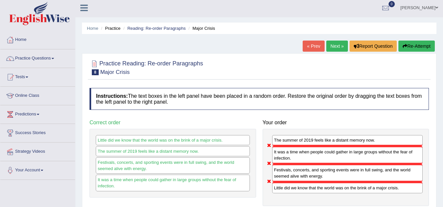
scroll to position [0, 0]
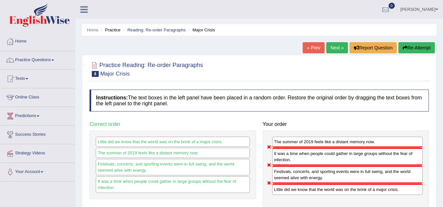
click at [336, 44] on link "Next »" at bounding box center [337, 47] width 22 height 11
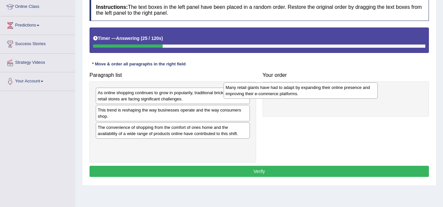
drag, startPoint x: 178, startPoint y: 121, endPoint x: 307, endPoint y: 96, distance: 131.4
click at [307, 96] on div "Many retail giants have had to adapt by expanding their online presence and imp…" at bounding box center [300, 91] width 154 height 16
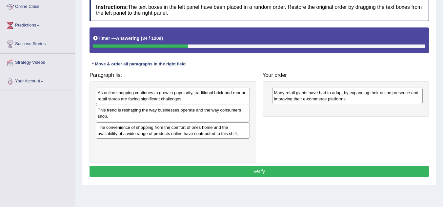
click at [159, 116] on div "This trend is reshaping the way businesses operate and the way consumers shop." at bounding box center [173, 113] width 154 height 16
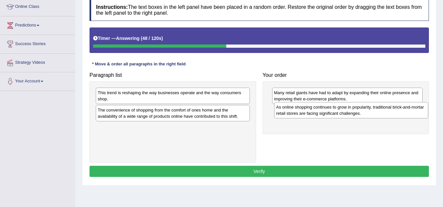
drag, startPoint x: 183, startPoint y: 97, endPoint x: 363, endPoint y: 112, distance: 180.9
click at [363, 112] on div "As online shopping continues to grow in popularity, traditional brick-and-morta…" at bounding box center [351, 110] width 154 height 16
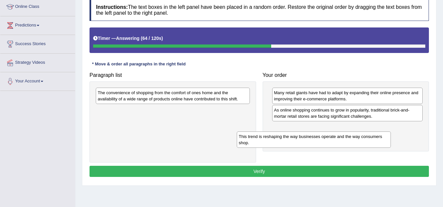
drag, startPoint x: 221, startPoint y: 103, endPoint x: 374, endPoint y: 146, distance: 158.9
click at [374, 146] on div "This trend is reshaping the way businesses operate and the way consumers shop." at bounding box center [314, 140] width 154 height 16
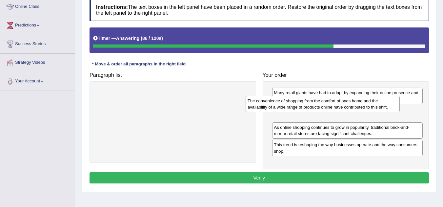
drag, startPoint x: 199, startPoint y: 98, endPoint x: 360, endPoint y: 111, distance: 162.1
click at [360, 111] on div "The convenience of shopping from the comfort of ones home and the availability …" at bounding box center [322, 104] width 154 height 16
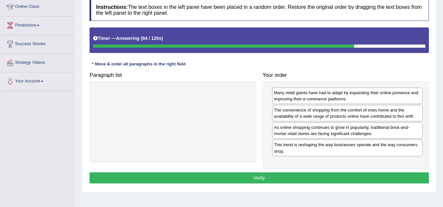
click at [342, 178] on button "Verify" at bounding box center [258, 178] width 339 height 11
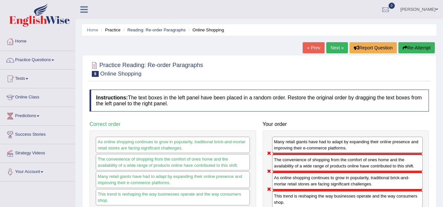
click at [330, 45] on link "Next »" at bounding box center [337, 47] width 22 height 11
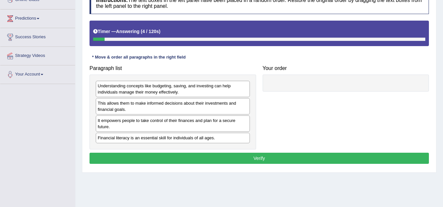
scroll to position [98, 0]
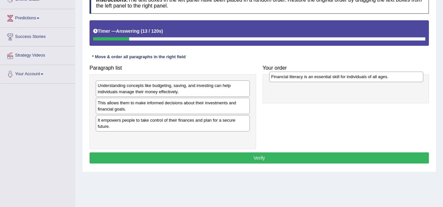
drag, startPoint x: 146, startPoint y: 141, endPoint x: 320, endPoint y: 80, distance: 183.8
click at [320, 80] on div "Financial literacy is an essential skill for individuals of all ages." at bounding box center [346, 77] width 154 height 10
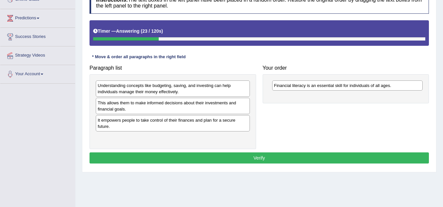
click at [186, 106] on div "This allows them to make informed decisions about their investments and financi…" at bounding box center [173, 106] width 154 height 16
drag, startPoint x: 207, startPoint y: 102, endPoint x: 337, endPoint y: 93, distance: 129.5
click at [316, 98] on div "This allows them to make informed decisions about their investments and financi…" at bounding box center [239, 106] width 154 height 16
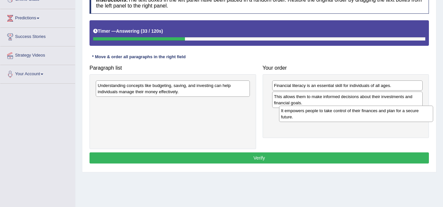
drag, startPoint x: 182, startPoint y: 109, endPoint x: 367, endPoint y: 116, distance: 185.3
click at [367, 116] on div "It empowers people to take control of their finances and plan for a secure futu…" at bounding box center [356, 114] width 154 height 16
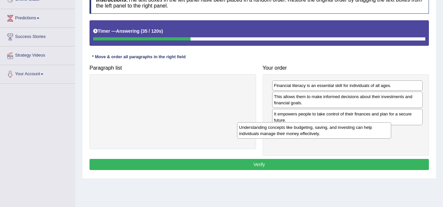
drag, startPoint x: 157, startPoint y: 85, endPoint x: 325, endPoint y: 132, distance: 174.9
click at [325, 132] on div "Understanding concepts like budgeting, saving, and investing can help individua…" at bounding box center [314, 131] width 154 height 16
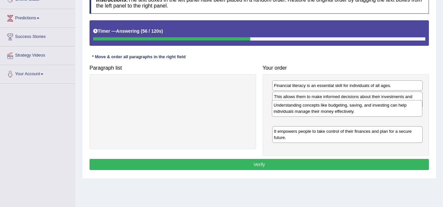
drag, startPoint x: 318, startPoint y: 138, endPoint x: 318, endPoint y: 112, distance: 26.2
click at [318, 112] on div "Understanding concepts like budgeting, saving, and investing can help individua…" at bounding box center [347, 108] width 151 height 16
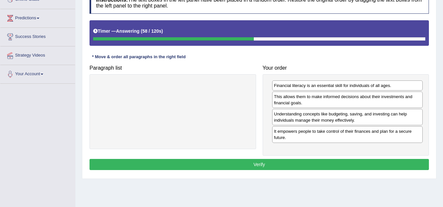
click at [293, 164] on button "Verify" at bounding box center [258, 164] width 339 height 11
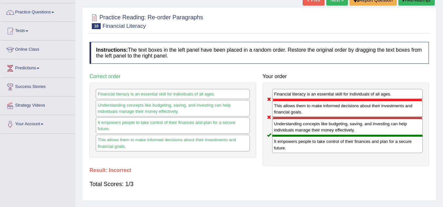
scroll to position [0, 0]
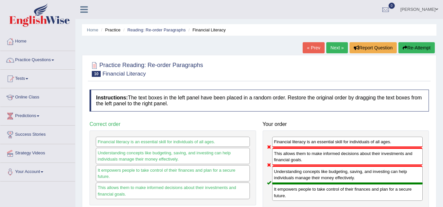
click at [335, 51] on link "Next »" at bounding box center [337, 47] width 22 height 11
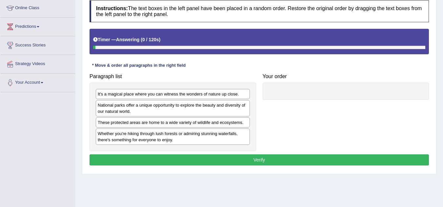
scroll to position [90, 0]
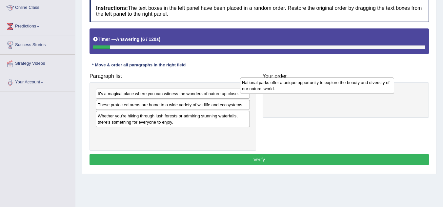
drag, startPoint x: 146, startPoint y: 110, endPoint x: 301, endPoint y: 84, distance: 157.6
click at [301, 84] on div "National parks offer a unique opportunity to explore the beauty and diversity o…" at bounding box center [317, 86] width 154 height 16
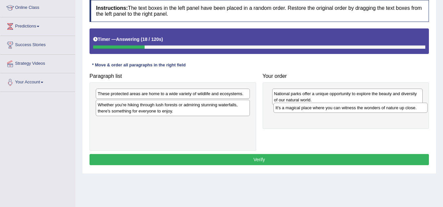
drag, startPoint x: 183, startPoint y: 98, endPoint x: 361, endPoint y: 112, distance: 178.2
click at [361, 112] on div "It's a magical place where you can witness the wonders of nature up close." at bounding box center [350, 108] width 154 height 10
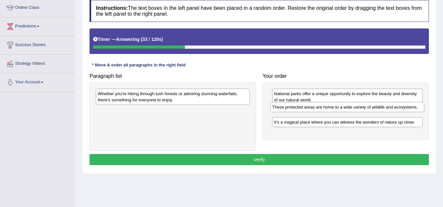
drag, startPoint x: 235, startPoint y: 96, endPoint x: 409, endPoint y: 110, distance: 174.9
click at [409, 110] on div "These protected areas are home to a wide variety of wildlife and ecosystems." at bounding box center [347, 107] width 154 height 10
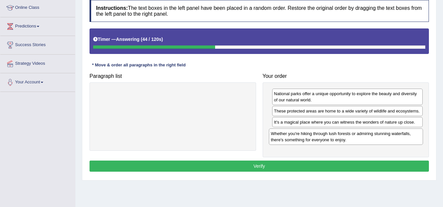
drag, startPoint x: 169, startPoint y: 101, endPoint x: 339, endPoint y: 144, distance: 175.6
click at [339, 144] on div "Whether you're hiking through lush forests or admiring stunning waterfalls, the…" at bounding box center [346, 137] width 154 height 16
click at [315, 163] on button "Verify" at bounding box center [258, 166] width 339 height 11
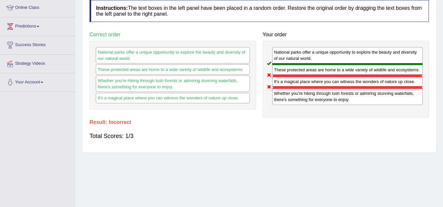
scroll to position [0, 0]
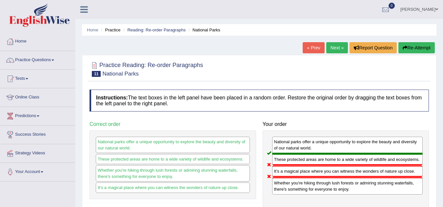
click at [337, 44] on link "Next »" at bounding box center [337, 47] width 22 height 11
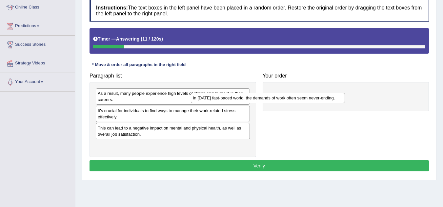
drag, startPoint x: 138, startPoint y: 96, endPoint x: 281, endPoint y: 94, distance: 143.2
click at [281, 94] on div "In today's fast-paced world, the demands of work often seem never-ending." at bounding box center [268, 98] width 154 height 10
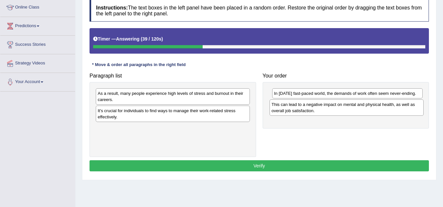
drag, startPoint x: 156, startPoint y: 136, endPoint x: 330, endPoint y: 113, distance: 175.3
click at [330, 113] on div "This can lead to a negative impact on mental and physical health, as well as ov…" at bounding box center [346, 108] width 154 height 16
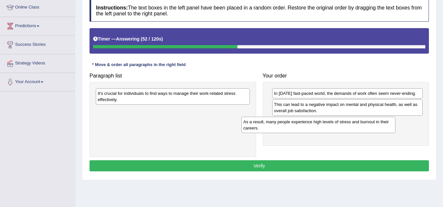
drag, startPoint x: 205, startPoint y: 100, endPoint x: 366, endPoint y: 128, distance: 163.7
click at [366, 128] on div "As a result, many people experience high levels of stress and burnout in their …" at bounding box center [318, 125] width 154 height 16
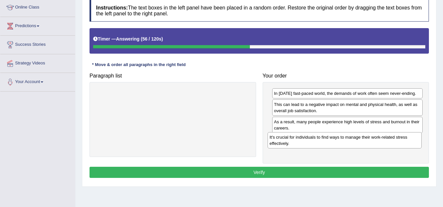
drag, startPoint x: 135, startPoint y: 99, endPoint x: 307, endPoint y: 143, distance: 177.2
click at [307, 143] on div "It's crucial for individuals to find ways to manage their work-related stress e…" at bounding box center [344, 140] width 154 height 16
click at [317, 176] on button "Verify" at bounding box center [258, 172] width 339 height 11
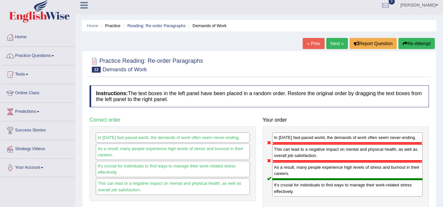
scroll to position [4, 0]
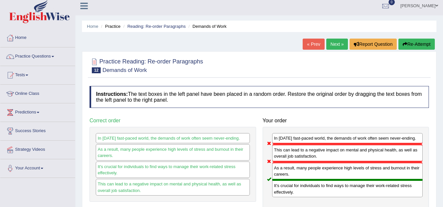
click at [333, 46] on link "Next »" at bounding box center [337, 44] width 22 height 11
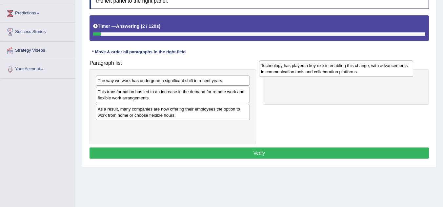
drag, startPoint x: 132, startPoint y: 98, endPoint x: 300, endPoint y: 69, distance: 170.5
click at [300, 69] on div "Technology has played a key role in enabling this change, with advancements in …" at bounding box center [336, 69] width 154 height 16
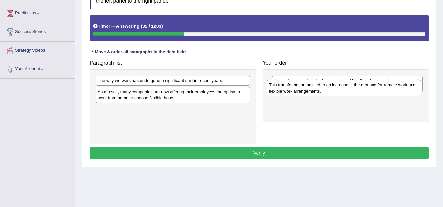
drag, startPoint x: 155, startPoint y: 95, endPoint x: 327, endPoint y: 89, distance: 172.2
click at [327, 89] on div "This transformation has led to an increase in the demand for remote work and fl…" at bounding box center [344, 88] width 154 height 16
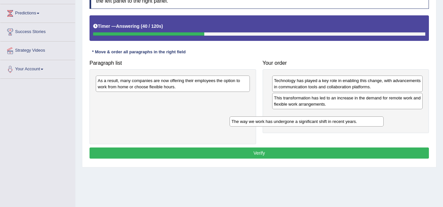
drag, startPoint x: 200, startPoint y: 84, endPoint x: 357, endPoint y: 116, distance: 160.5
click at [357, 117] on div "The way we work has undergone a significant shift in recent years." at bounding box center [306, 122] width 154 height 10
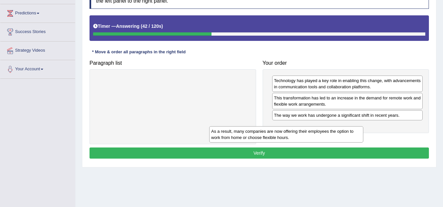
drag, startPoint x: 216, startPoint y: 88, endPoint x: 365, endPoint y: 126, distance: 154.5
click at [363, 126] on div "As a result, many companies are now offering their employees the option to work…" at bounding box center [286, 134] width 154 height 16
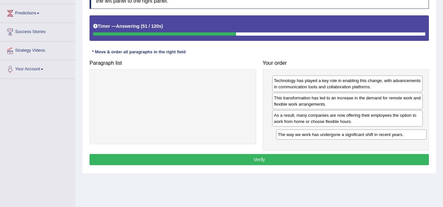
drag, startPoint x: 327, startPoint y: 117, endPoint x: 329, endPoint y: 138, distance: 20.7
click at [329, 138] on div "The way we work has undergone a significant shift in recent years." at bounding box center [351, 135] width 151 height 10
click at [300, 163] on button "Verify" at bounding box center [258, 159] width 339 height 11
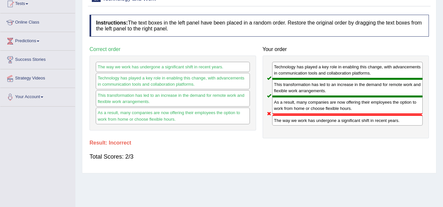
scroll to position [75, 0]
drag, startPoint x: 287, startPoint y: 90, endPoint x: 267, endPoint y: 140, distance: 54.2
click at [267, 140] on div "Instructions: The text boxes in the left panel have been placed in a random ord…" at bounding box center [259, 90] width 342 height 159
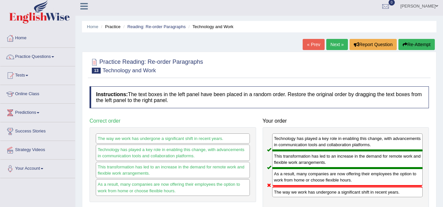
scroll to position [0, 0]
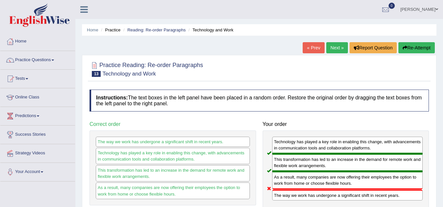
click at [340, 53] on link "Next »" at bounding box center [337, 47] width 22 height 11
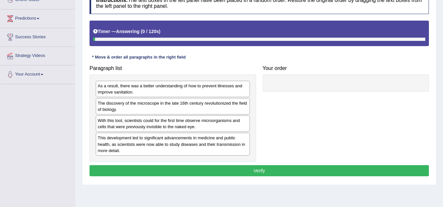
scroll to position [98, 0]
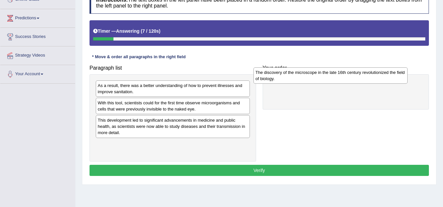
drag, startPoint x: 133, startPoint y: 106, endPoint x: 295, endPoint y: 74, distance: 165.3
click at [295, 74] on div "The discovery of the microscope in the late 16th century revolutionized the fie…" at bounding box center [330, 76] width 154 height 16
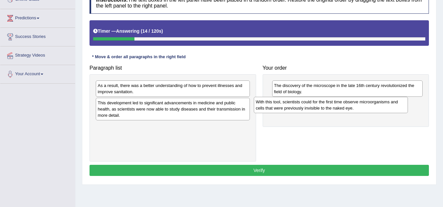
drag, startPoint x: 196, startPoint y: 109, endPoint x: 376, endPoint y: 103, distance: 179.7
click at [376, 103] on div "With this tool, scientists could for the first time observe microorganisms and …" at bounding box center [331, 105] width 154 height 16
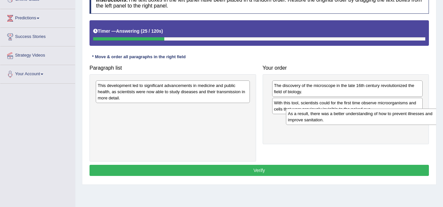
drag, startPoint x: 130, startPoint y: 92, endPoint x: 326, endPoint y: 121, distance: 197.5
click at [326, 121] on div "As a result, there was a better understanding of how to prevent illnesses and i…" at bounding box center [363, 117] width 154 height 16
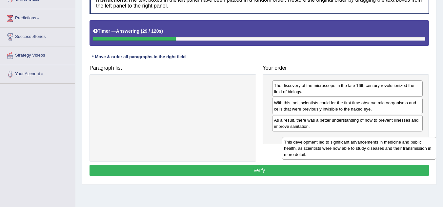
drag, startPoint x: 195, startPoint y: 90, endPoint x: 371, endPoint y: 149, distance: 184.9
click at [371, 149] on div "This development led to significant advancements in medicine and public health,…" at bounding box center [359, 148] width 154 height 23
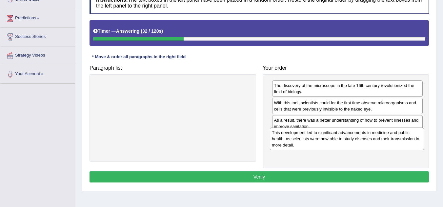
drag, startPoint x: 185, startPoint y: 90, endPoint x: 359, endPoint y: 138, distance: 180.5
click at [359, 138] on div "This development led to significant advancements in medicine and public health,…" at bounding box center [347, 139] width 154 height 23
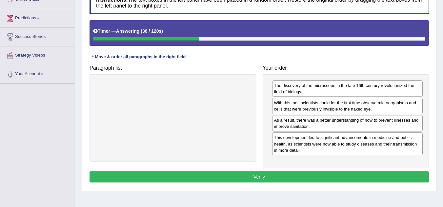
click at [328, 174] on button "Verify" at bounding box center [258, 177] width 339 height 11
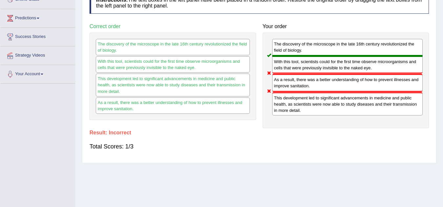
drag, startPoint x: 296, startPoint y: 91, endPoint x: 294, endPoint y: 113, distance: 21.7
click at [294, 113] on div "The discovery of the microscope in the late 16th century revolutionized the fie…" at bounding box center [345, 81] width 166 height 96
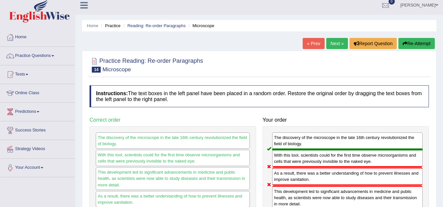
scroll to position [2, 0]
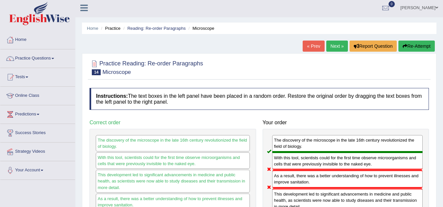
click at [335, 47] on link "Next »" at bounding box center [337, 46] width 22 height 11
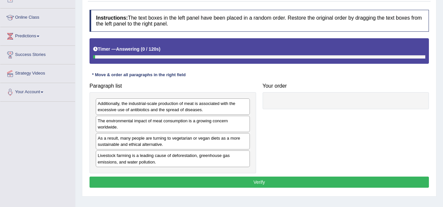
scroll to position [80, 0]
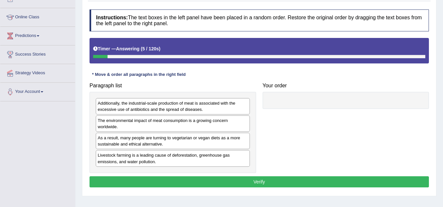
click at [140, 159] on div "Livestock farming is a leading cause of deforestation, greenhouse gas emissions…" at bounding box center [173, 158] width 154 height 16
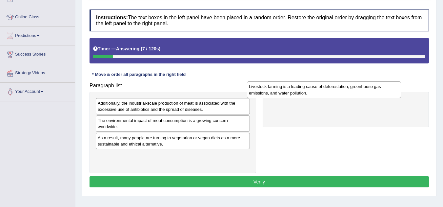
drag, startPoint x: 190, startPoint y: 161, endPoint x: 341, endPoint y: 92, distance: 166.0
click at [341, 92] on div "Livestock farming is a leading cause of deforestation, greenhouse gas emissions…" at bounding box center [324, 90] width 154 height 16
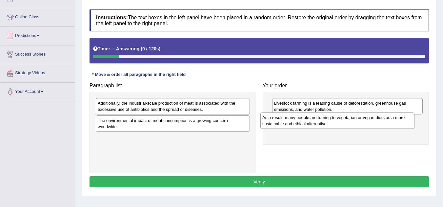
drag, startPoint x: 181, startPoint y: 142, endPoint x: 345, endPoint y: 122, distance: 165.8
click at [345, 122] on div "As a result, many people are turning to vegetarian or vegan diets as a more sus…" at bounding box center [337, 121] width 154 height 16
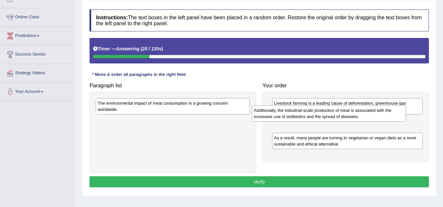
drag, startPoint x: 170, startPoint y: 108, endPoint x: 337, endPoint y: 113, distance: 166.9
click at [337, 113] on div "Additionally, the industrial-scale production of meat is associated with the ex…" at bounding box center [329, 114] width 154 height 16
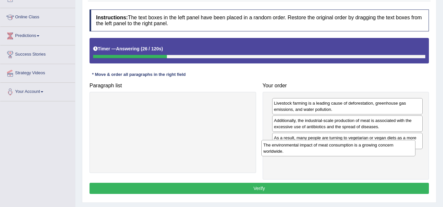
drag, startPoint x: 187, startPoint y: 109, endPoint x: 367, endPoint y: 147, distance: 184.2
click at [367, 147] on div "The environmental impact of meat consumption is a growing concern worldwide." at bounding box center [338, 148] width 154 height 16
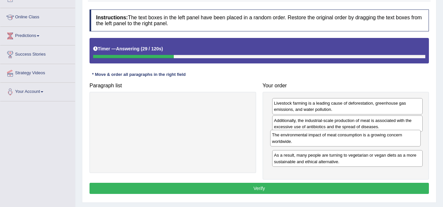
drag, startPoint x: 336, startPoint y: 157, endPoint x: 335, endPoint y: 139, distance: 18.1
click at [335, 139] on div "The environmental impact of meat consumption is a growing concern worldwide." at bounding box center [345, 138] width 151 height 16
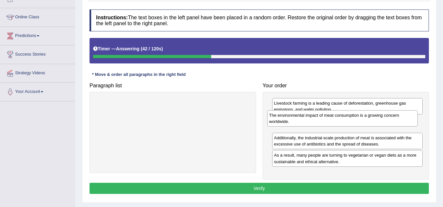
drag, startPoint x: 354, startPoint y: 144, endPoint x: 349, endPoint y: 121, distance: 23.1
click at [349, 121] on div "The environmental impact of meat consumption is a growing concern worldwide." at bounding box center [342, 118] width 151 height 16
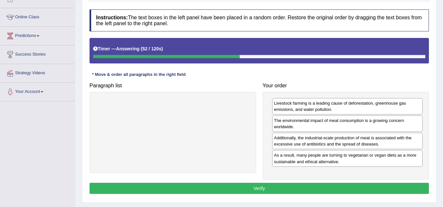
click at [309, 184] on button "Verify" at bounding box center [258, 188] width 339 height 11
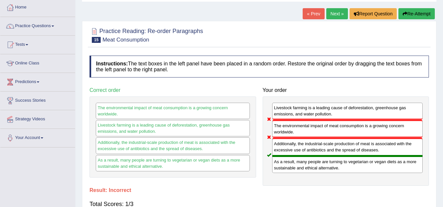
scroll to position [34, 0]
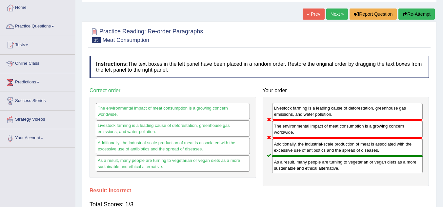
click at [334, 11] on link "Next »" at bounding box center [337, 14] width 22 height 11
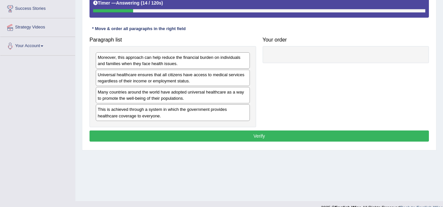
scroll to position [126, 0]
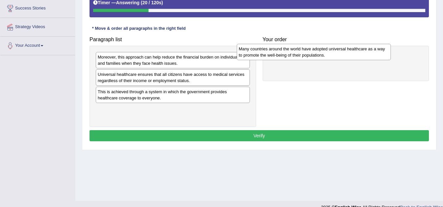
drag, startPoint x: 125, startPoint y: 101, endPoint x: 265, endPoint y: 58, distance: 147.3
click at [265, 58] on div "Many countries around the world have adopted universal healthcare as a way to p…" at bounding box center [314, 52] width 154 height 16
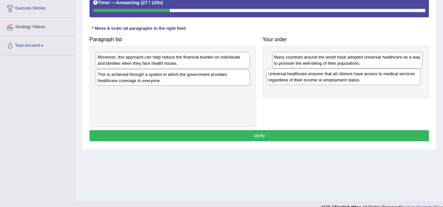
drag, startPoint x: 167, startPoint y: 81, endPoint x: 337, endPoint y: 80, distance: 170.4
click at [337, 80] on div "Universal healthcare ensures that all citizens have access to medical services …" at bounding box center [343, 77] width 154 height 16
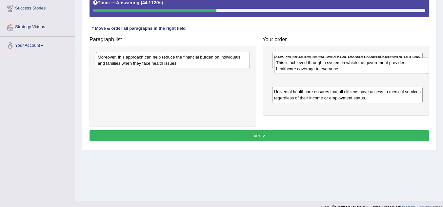
drag, startPoint x: 179, startPoint y: 82, endPoint x: 366, endPoint y: 75, distance: 187.9
click at [366, 74] on div "This is achieved through a system in which the government provides healthcare c…" at bounding box center [351, 66] width 154 height 16
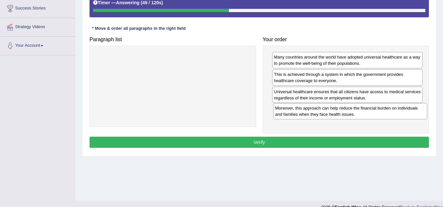
drag, startPoint x: 160, startPoint y: 65, endPoint x: 350, endPoint y: 120, distance: 197.7
click at [350, 120] on div "Moreover, this approach can help reduce the financial burden on individuals and…" at bounding box center [350, 111] width 154 height 16
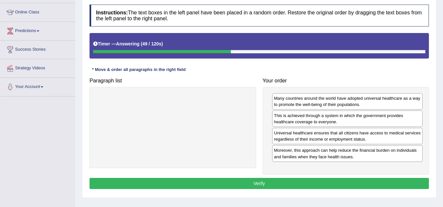
scroll to position [0, 0]
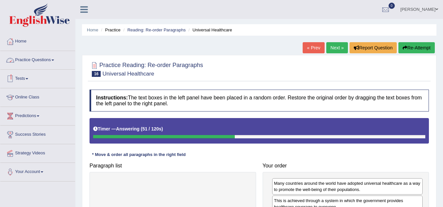
click at [36, 64] on link "Practice Questions" at bounding box center [37, 59] width 75 height 16
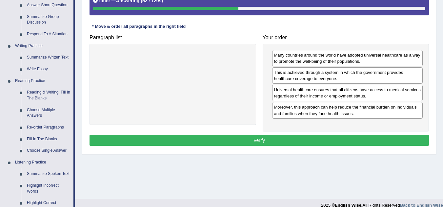
scroll to position [129, 0]
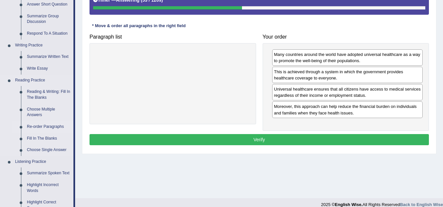
click at [42, 126] on link "Re-order Paragraphs" at bounding box center [48, 127] width 49 height 12
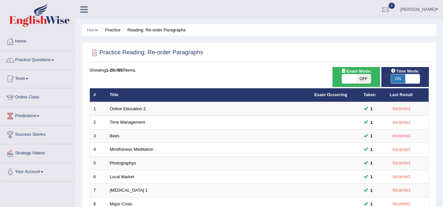
click at [411, 74] on div "ON OFF" at bounding box center [404, 79] width 29 height 10
click at [355, 75] on span at bounding box center [349, 78] width 14 height 9
checkbox input "true"
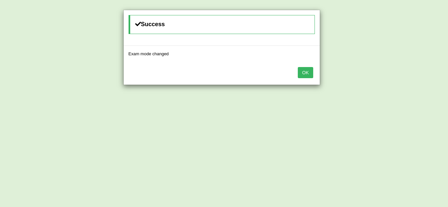
click at [298, 75] on button "OK" at bounding box center [305, 72] width 15 height 11
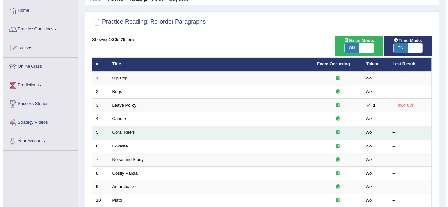
scroll to position [31, 0]
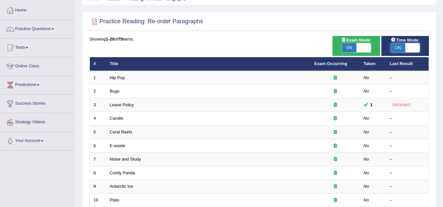
click at [409, 45] on span at bounding box center [412, 47] width 14 height 9
checkbox input "false"
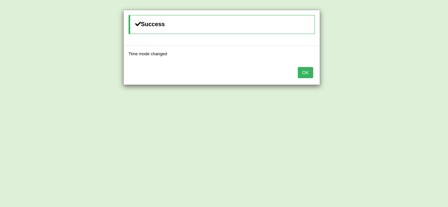
click at [305, 72] on button "OK" at bounding box center [305, 72] width 15 height 11
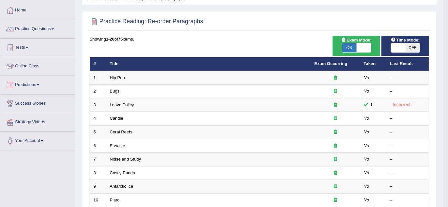
click at [305, 72] on body "Toggle navigation Home Practice Questions Speaking Practice Read Aloud Repeat S…" at bounding box center [224, 72] width 448 height 207
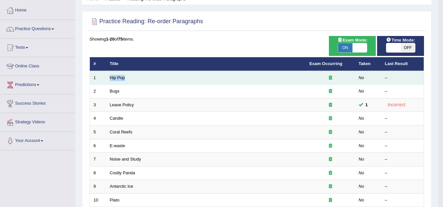
click at [305, 72] on td "Hip Pop" at bounding box center [206, 78] width 200 height 14
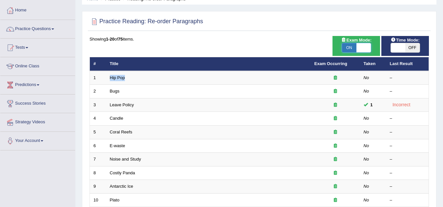
click at [356, 48] on span at bounding box center [363, 47] width 14 height 9
checkbox input "false"
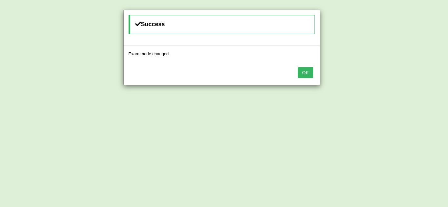
click at [302, 73] on button "OK" at bounding box center [305, 72] width 15 height 11
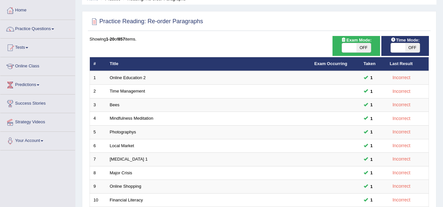
scroll to position [31, 0]
click at [359, 49] on span "OFF" at bounding box center [363, 47] width 14 height 9
checkbox input "true"
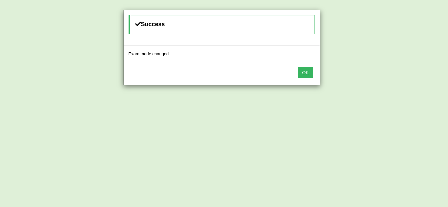
click at [308, 76] on button "OK" at bounding box center [305, 72] width 15 height 11
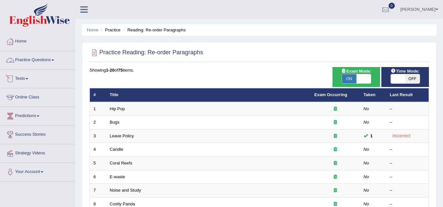
click at [22, 63] on link "Practice Questions" at bounding box center [37, 59] width 75 height 16
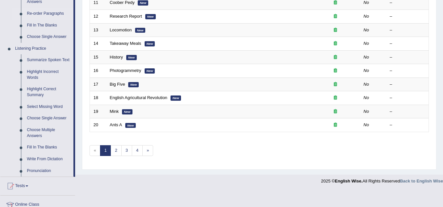
scroll to position [273, 0]
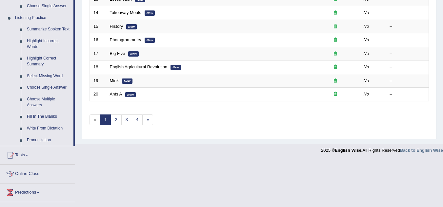
click at [81, 147] on div at bounding box center [221, 149] width 443 height 10
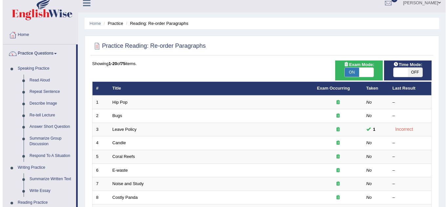
scroll to position [9, 0]
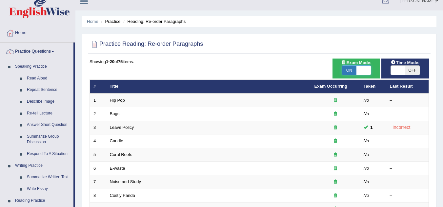
click at [360, 71] on span at bounding box center [363, 70] width 14 height 9
checkbox input "false"
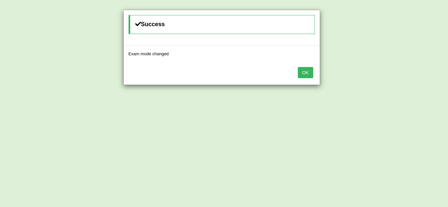
click at [302, 72] on button "OK" at bounding box center [305, 72] width 15 height 11
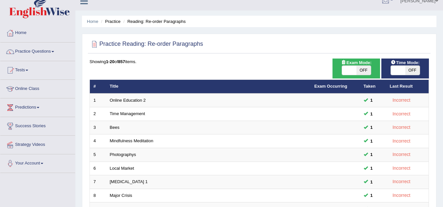
click at [407, 67] on span "OFF" at bounding box center [412, 70] width 14 height 9
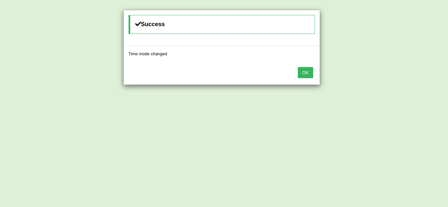
click at [304, 74] on button "OK" at bounding box center [305, 72] width 15 height 11
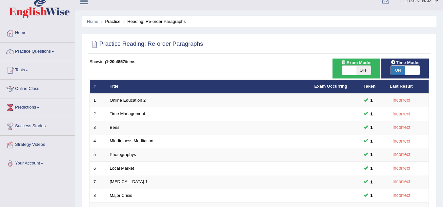
click at [400, 73] on span "ON" at bounding box center [398, 70] width 14 height 9
checkbox input "false"
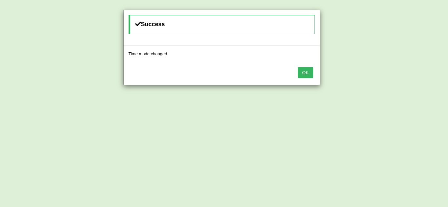
click at [305, 74] on button "OK" at bounding box center [305, 72] width 15 height 11
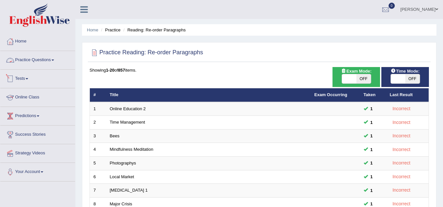
click at [46, 57] on link "Practice Questions" at bounding box center [37, 59] width 75 height 16
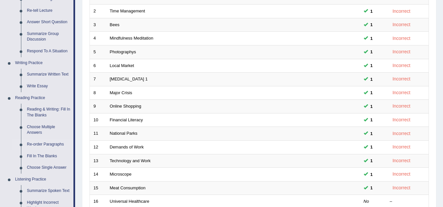
scroll to position [112, 0]
click at [29, 110] on link "Reading & Writing: Fill In The Blanks" at bounding box center [48, 112] width 49 height 17
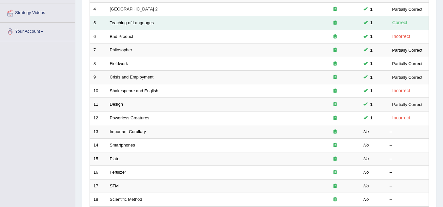
scroll to position [141, 0]
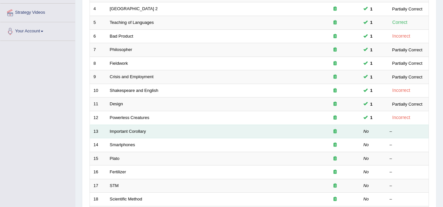
click at [257, 131] on td "Important Corollary" at bounding box center [208, 132] width 204 height 14
click at [137, 134] on td "Important Corollary" at bounding box center [208, 132] width 204 height 14
click at [137, 131] on link "Important Corollary" at bounding box center [128, 131] width 36 height 5
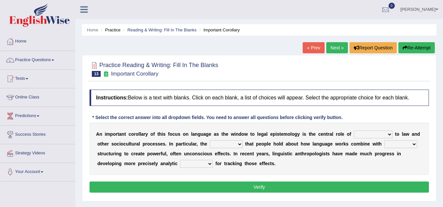
click at [373, 136] on select "discourse epoch dialect acquaintance" at bounding box center [373, 135] width 39 height 8
click at [306, 184] on button "Verify" at bounding box center [258, 187] width 339 height 11
click at [230, 144] on select "deviation besmirch consent ideas" at bounding box center [226, 145] width 33 height 8
select select "deviation"
click at [210, 141] on select "deviation besmirch consent ideas" at bounding box center [226, 145] width 33 height 8
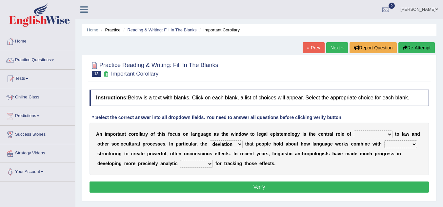
click at [226, 162] on b "r" at bounding box center [226, 163] width 2 height 5
click at [388, 144] on select "mandatory linguistic legitimate customary" at bounding box center [400, 145] width 33 height 8
select select "linguistic"
click at [384, 141] on select "mandatory linguistic legitimate customary" at bounding box center [400, 145] width 33 height 8
click at [197, 162] on select "tools appetite albums stroke" at bounding box center [196, 164] width 33 height 8
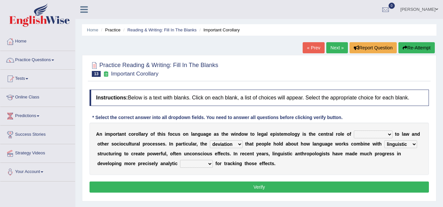
select select "tools"
click at [180, 160] on select "tools appetite albums stroke" at bounding box center [196, 164] width 33 height 8
click at [361, 133] on select "discourse epoch dialect acquaintance" at bounding box center [373, 135] width 39 height 8
select select "discourse"
click at [354, 131] on select "discourse epoch dialect acquaintance" at bounding box center [373, 135] width 39 height 8
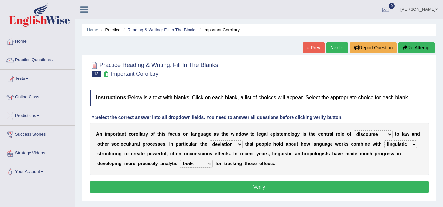
click at [314, 187] on button "Verify" at bounding box center [258, 187] width 339 height 11
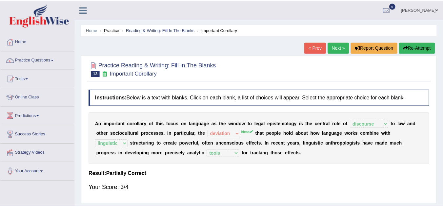
scroll to position [27, 0]
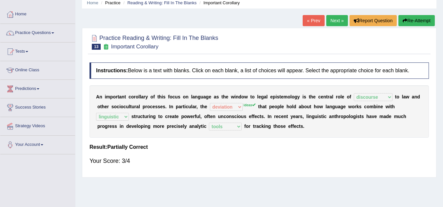
click at [330, 20] on link "Next »" at bounding box center [337, 20] width 22 height 11
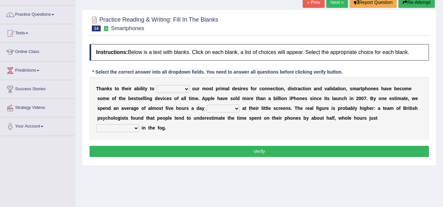
click at [166, 89] on select "hijack describe sharpen conserve" at bounding box center [173, 89] width 33 height 8
